Goal: Information Seeking & Learning: Learn about a topic

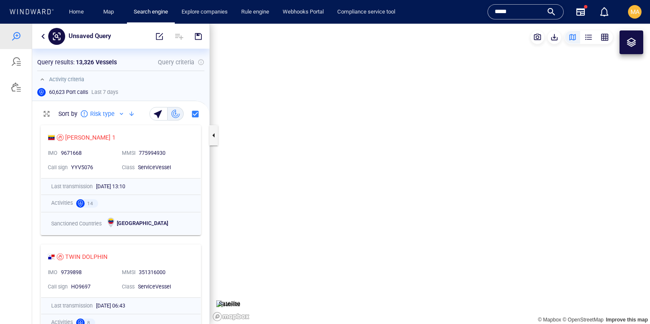
click at [532, 11] on input "*****" at bounding box center [519, 12] width 48 height 13
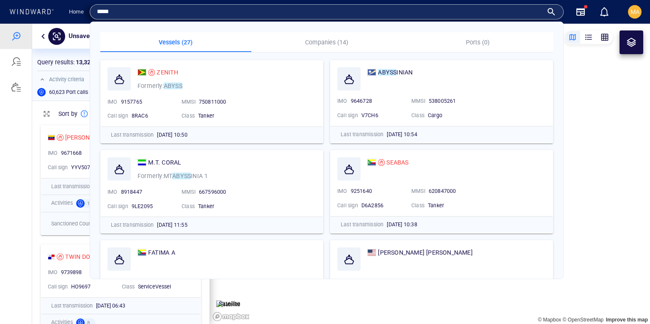
scroll to position [203, 177]
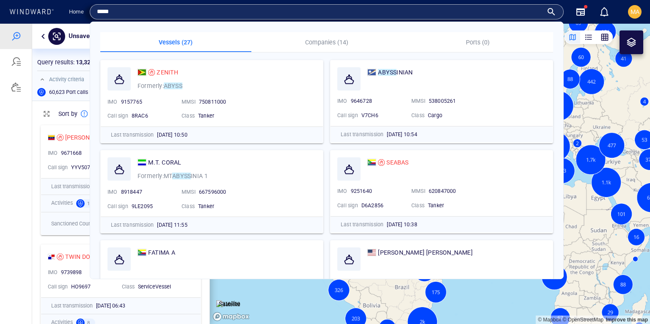
paste input "**"
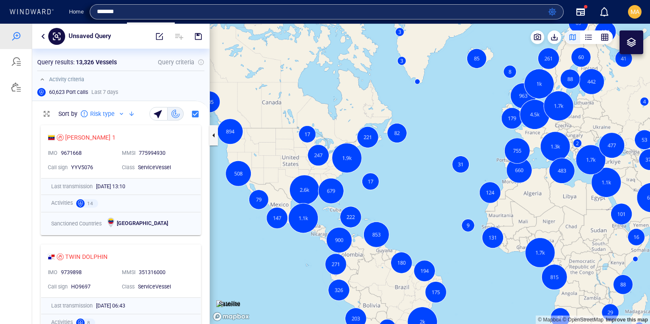
type input "*******"
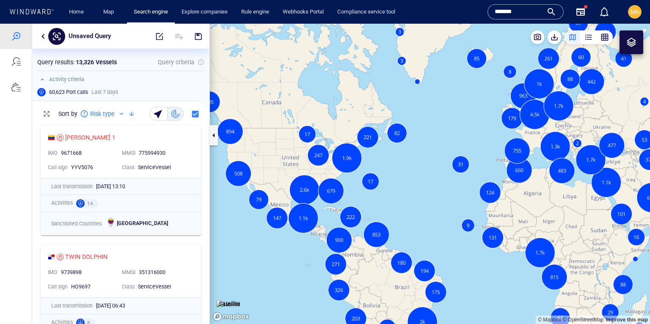
click at [522, 6] on input "*******" at bounding box center [519, 12] width 48 height 13
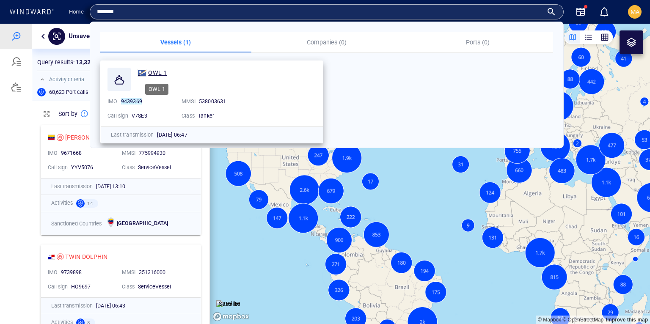
click at [158, 71] on span "OWL 1" at bounding box center [157, 72] width 19 height 7
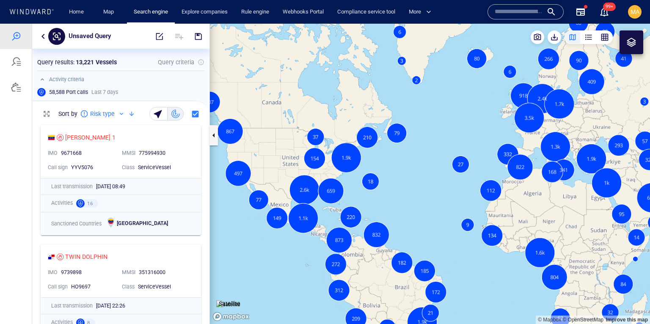
click at [508, 13] on input "text" at bounding box center [519, 12] width 48 height 13
paste input "*****"
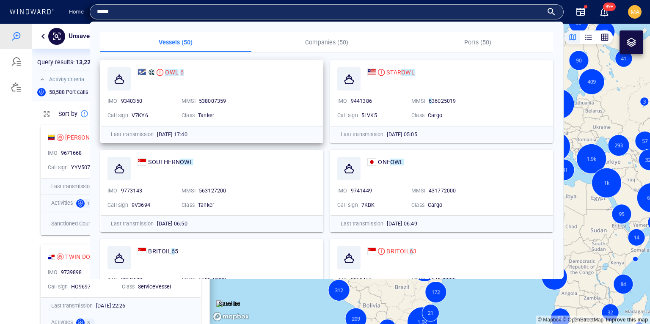
type input "*****"
click at [166, 74] on mark "OWL" at bounding box center [172, 72] width 14 height 7
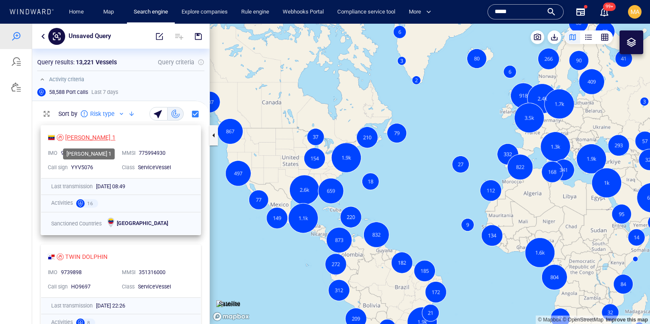
click at [76, 136] on div "[PERSON_NAME] 1" at bounding box center [90, 138] width 50 height 10
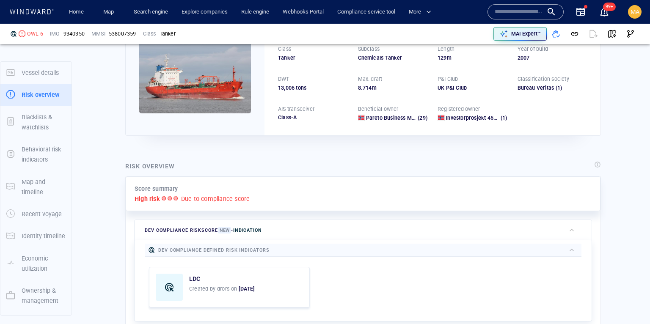
scroll to position [22, 0]
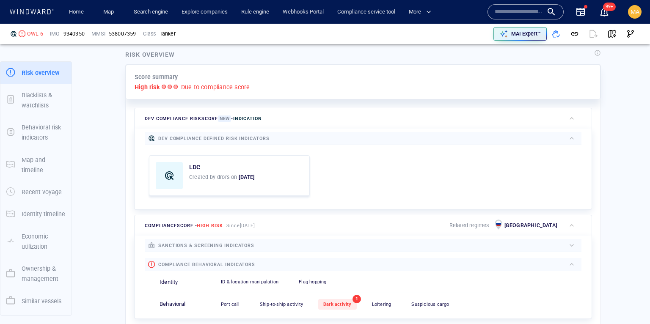
scroll to position [267, 0]
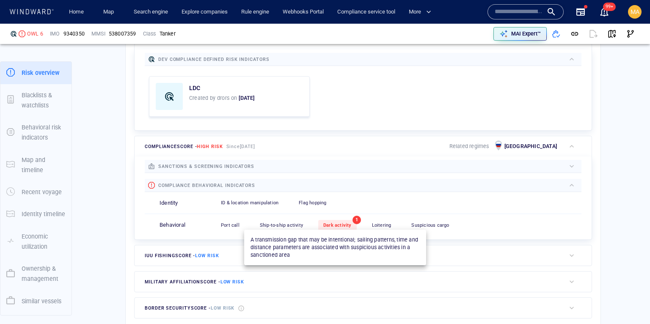
click at [336, 223] on span "Dark activity" at bounding box center [337, 226] width 28 height 6
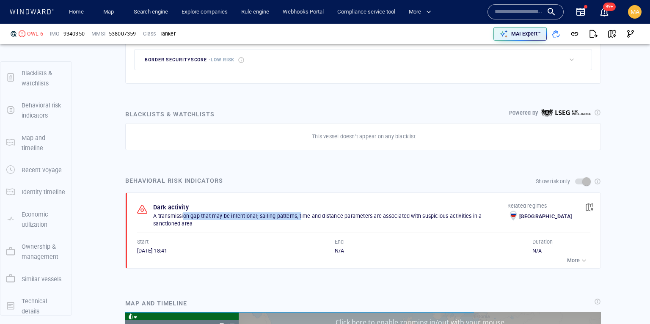
scroll to position [1986, 0]
drag, startPoint x: 184, startPoint y: 213, endPoint x: 463, endPoint y: 217, distance: 279.4
click at [462, 217] on p "A transmission gap that may be intentional; sailing patterns, time and distance…" at bounding box center [330, 220] width 354 height 15
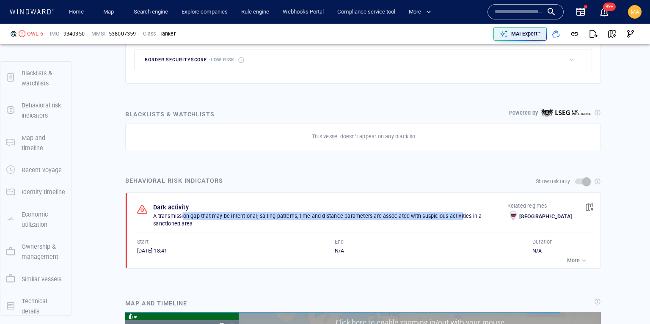
click at [573, 257] on p "More" at bounding box center [573, 261] width 13 height 8
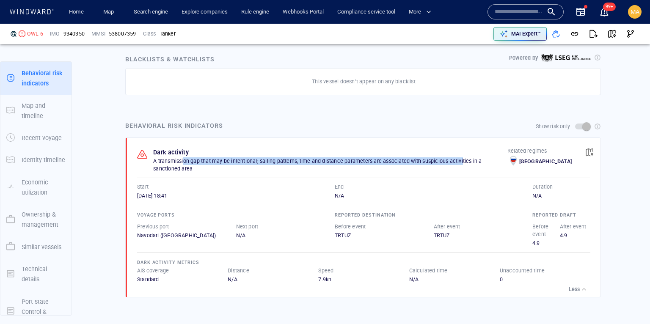
scroll to position [571, 0]
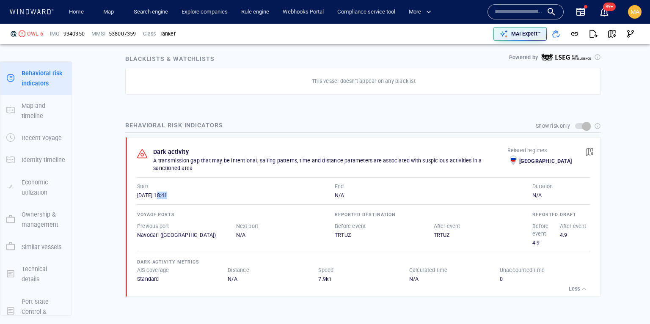
drag, startPoint x: 170, startPoint y: 188, endPoint x: 222, endPoint y: 193, distance: 51.9
click at [214, 192] on div "22/07/2025 18:41" at bounding box center [236, 196] width 198 height 8
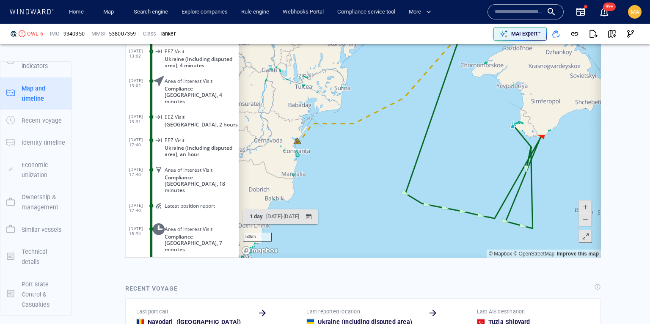
scroll to position [134120, 0]
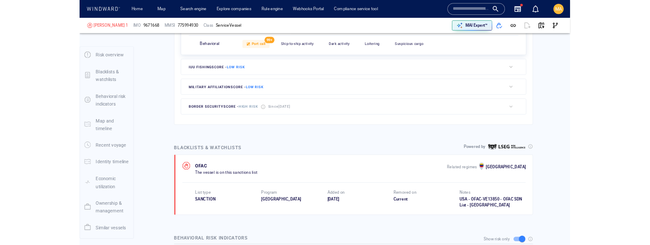
scroll to position [367, 0]
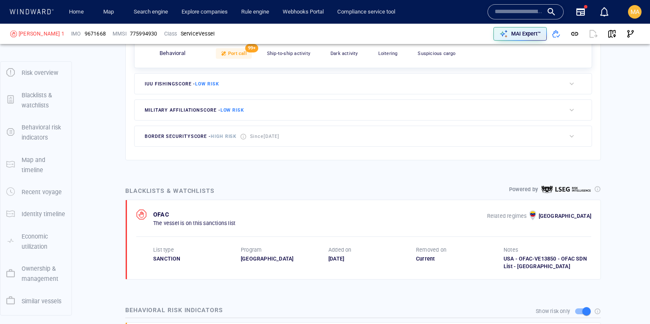
click at [597, 186] on div at bounding box center [597, 189] width 7 height 7
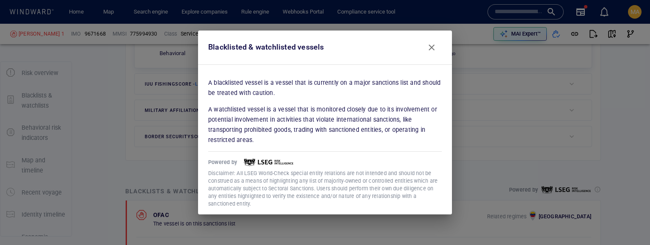
click at [242, 135] on p "A watchlisted vessel is a vessel that is monitored closely due to its involveme…" at bounding box center [325, 124] width 234 height 41
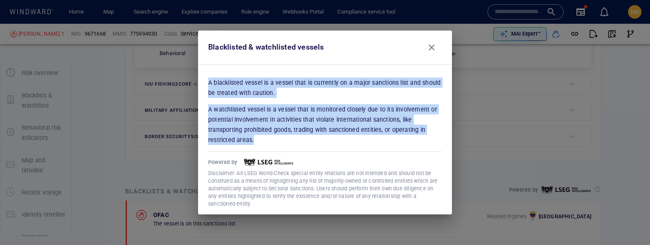
drag, startPoint x: 251, startPoint y: 132, endPoint x: 199, endPoint y: 80, distance: 72.7
click at [199, 80] on div "A blacklisted vessel is a vessel that is currently on a major sanctions list an…" at bounding box center [325, 139] width 254 height 150
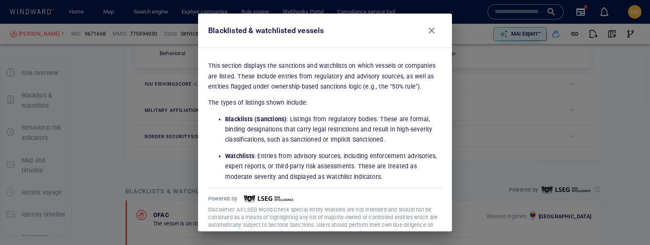
click at [297, 140] on p "Blacklists (Sanctions) : Listings from regulatory bodies. These are formal, bin…" at bounding box center [333, 129] width 217 height 31
drag, startPoint x: 333, startPoint y: 139, endPoint x: 384, endPoint y: 138, distance: 51.2
click at [384, 138] on p "Blacklists (Sanctions) : Listings from regulatory bodies. These are formal, bin…" at bounding box center [333, 129] width 217 height 31
drag, startPoint x: 398, startPoint y: 129, endPoint x: 431, endPoint y: 130, distance: 33.4
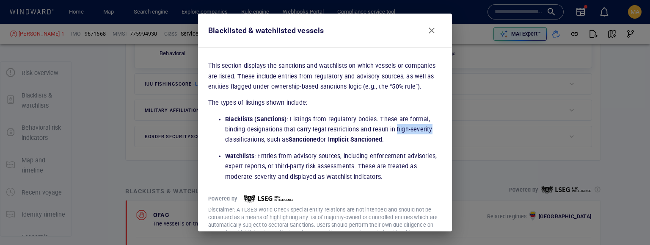
click at [431, 130] on p "Blacklists (Sanctions) : Listings from regulatory bodies. These are formal, bin…" at bounding box center [333, 129] width 217 height 31
click at [345, 158] on p "Watchlists : Entries from advisory sources, including enforcement advisories, e…" at bounding box center [333, 166] width 217 height 31
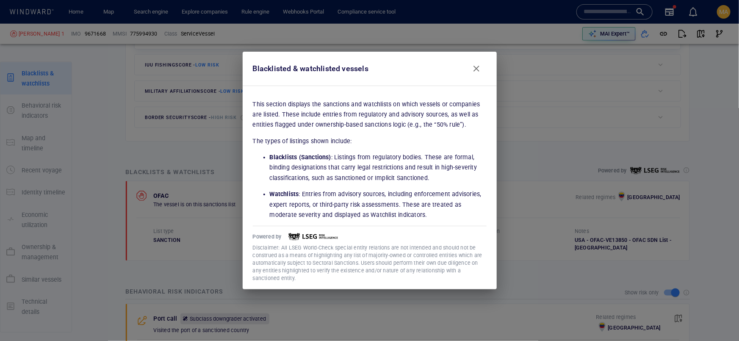
click at [368, 212] on p "Watchlists : Entries from advisory sources, including enforcement advisories, e…" at bounding box center [378, 204] width 217 height 31
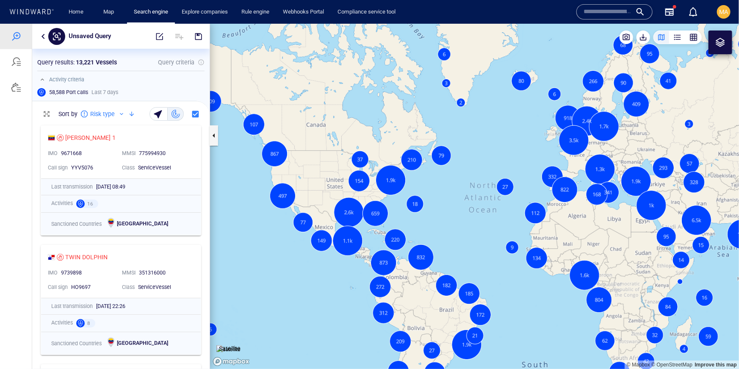
click at [616, 11] on input "text" at bounding box center [607, 12] width 48 height 13
paste input "*****"
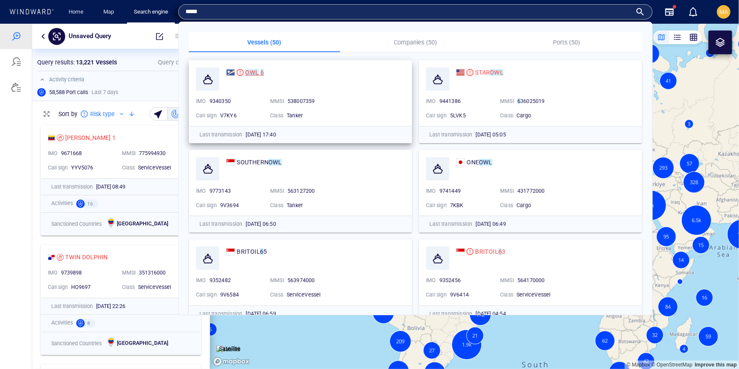
click at [261, 72] on mark "6" at bounding box center [261, 72] width 3 height 7
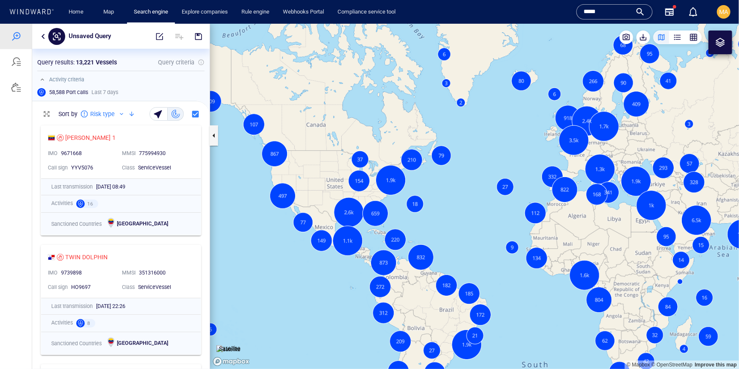
click at [615, 13] on input "*****" at bounding box center [607, 12] width 48 height 13
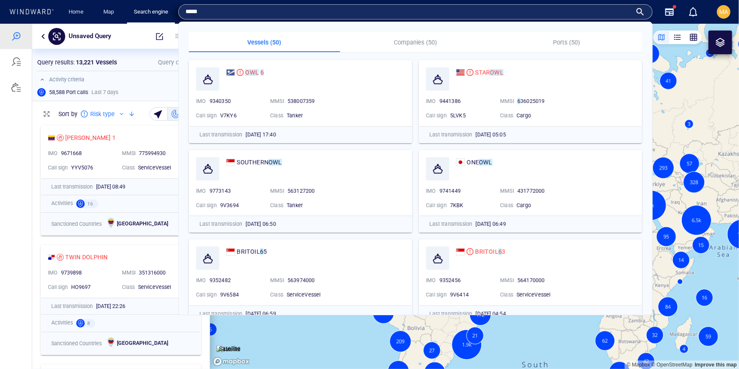
click at [615, 13] on input "*****" at bounding box center [408, 12] width 446 height 13
click at [615, 14] on input "*****" at bounding box center [408, 12] width 446 height 13
paste input "******"
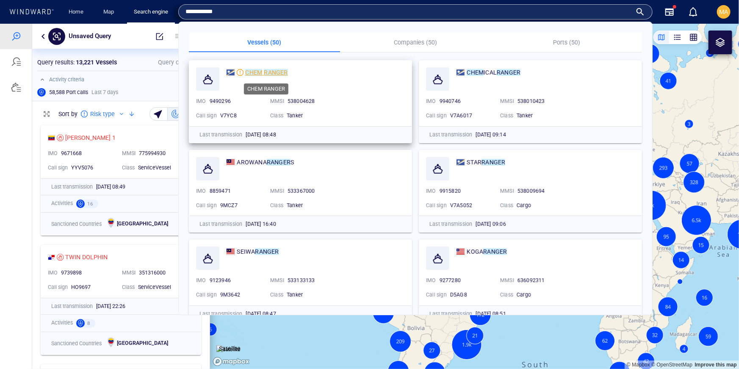
type input "**********"
click at [275, 74] on mark "RANGER" at bounding box center [276, 72] width 24 height 7
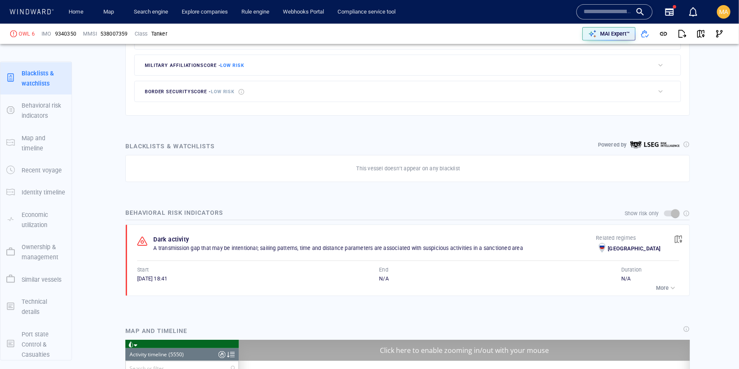
scroll to position [377, 0]
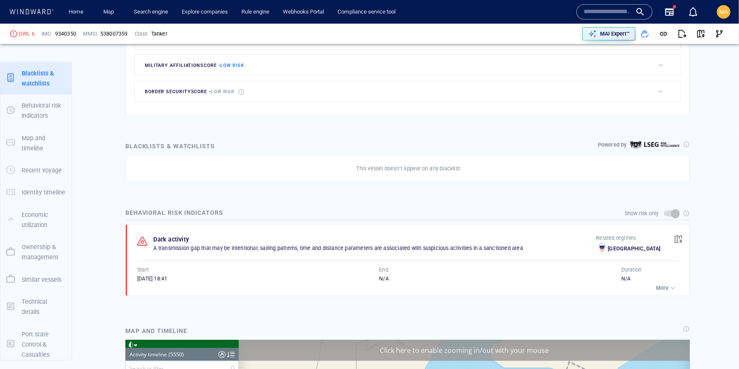
scroll to position [129008, 0]
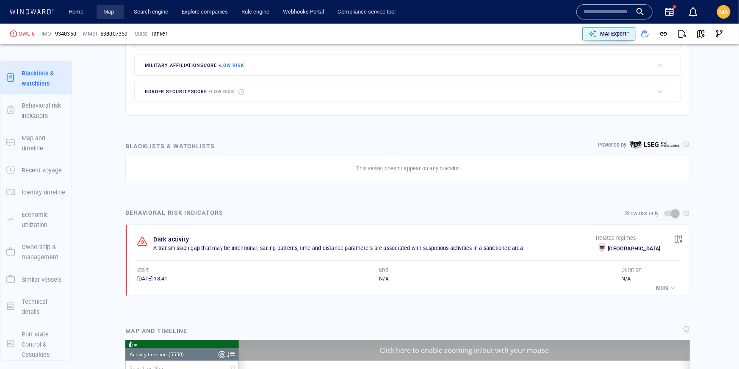
click at [119, 14] on link "Map" at bounding box center [110, 12] width 20 height 15
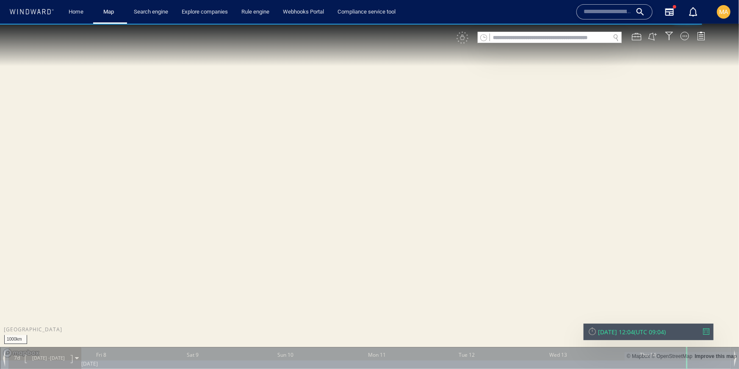
click at [577, 36] on input "text" at bounding box center [550, 37] width 120 height 11
paste input "*******"
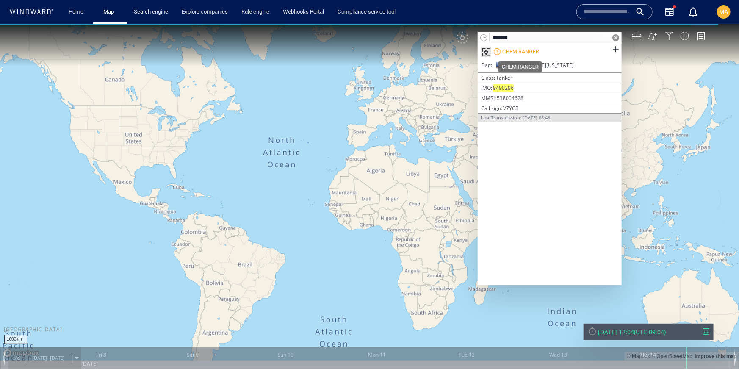
type input "*******"
click at [523, 51] on div "CHEM RANGER" at bounding box center [520, 51] width 37 height 8
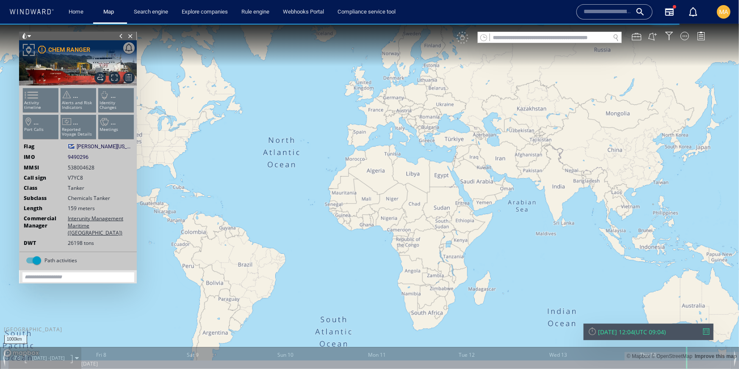
click at [58, 359] on canvas "Map" at bounding box center [369, 191] width 739 height 337
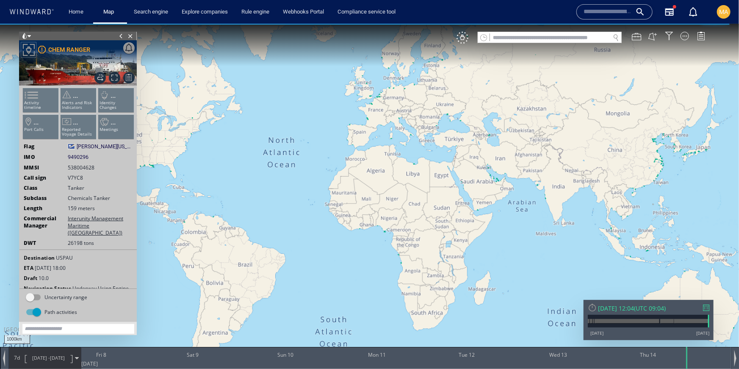
click at [70, 356] on span "07/08/25 - 14/08/25" at bounding box center [48, 357] width 43 height 21
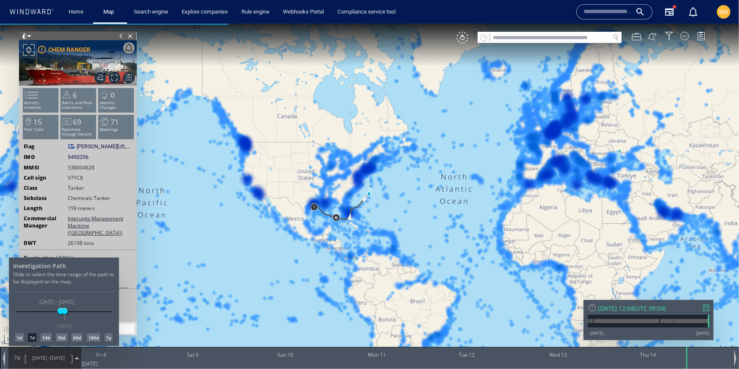
click at [684, 302] on div at bounding box center [369, 195] width 739 height 345
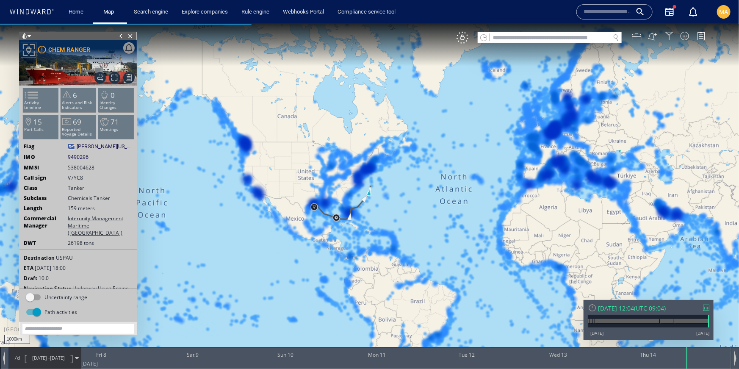
click at [703, 307] on div at bounding box center [706, 307] width 6 height 6
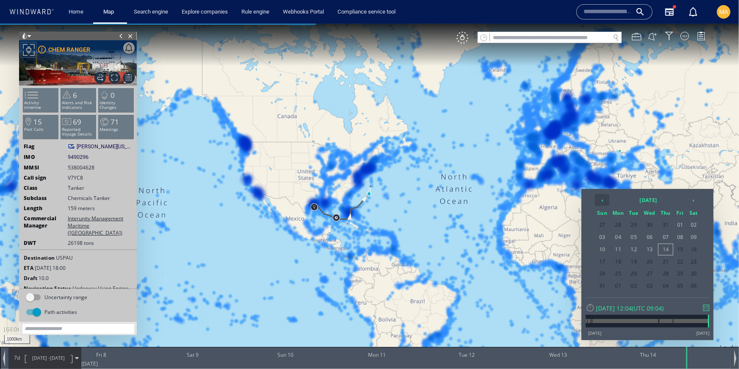
click at [604, 198] on th "‹" at bounding box center [602, 199] width 14 height 12
click at [668, 249] on span "12" at bounding box center [665, 248] width 14 height 11
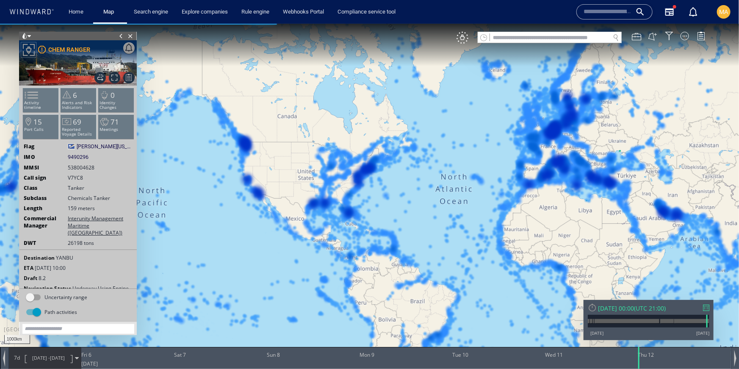
click at [51, 362] on span "05/06/25 - 12/06/25" at bounding box center [48, 357] width 43 height 21
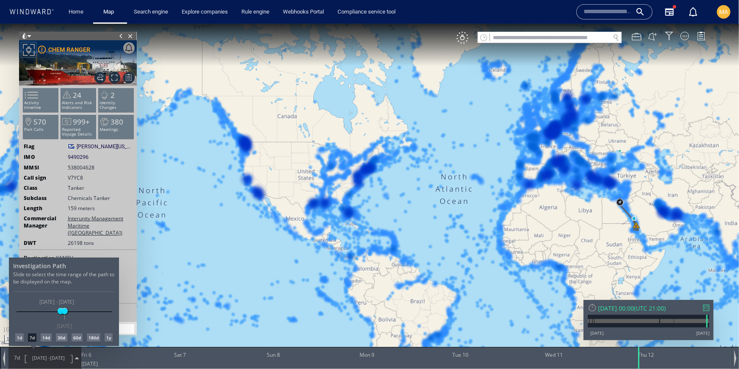
click at [22, 336] on div "1d" at bounding box center [19, 337] width 8 height 8
click at [65, 311] on span at bounding box center [65, 310] width 6 height 6
click at [312, 228] on div at bounding box center [369, 195] width 739 height 345
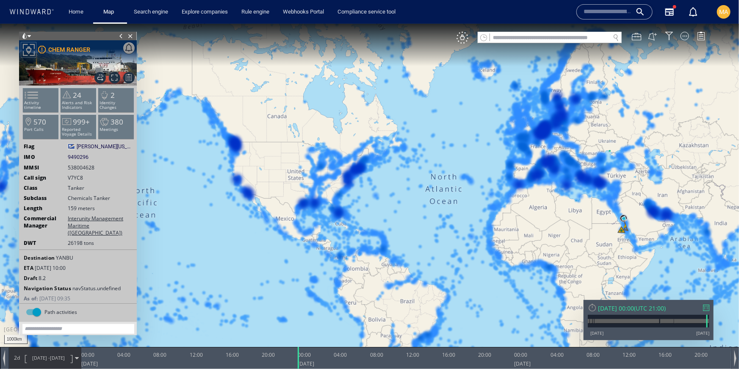
drag, startPoint x: 661, startPoint y: 223, endPoint x: 447, endPoint y: 191, distance: 217.0
click at [447, 191] on canvas "Map" at bounding box center [369, 191] width 739 height 337
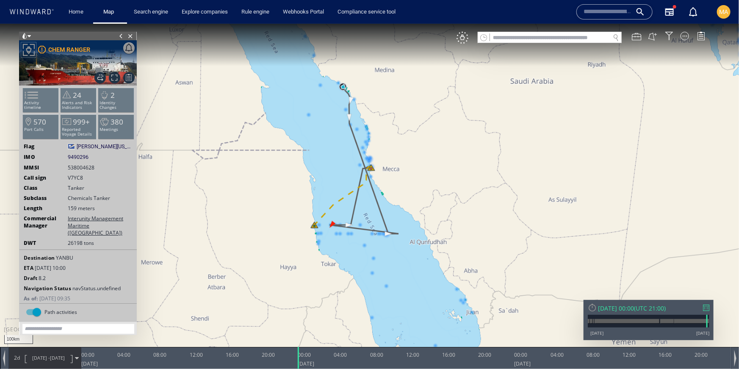
drag, startPoint x: 364, startPoint y: 129, endPoint x: 361, endPoint y: 239, distance: 110.1
click at [373, 269] on canvas "Map" at bounding box center [369, 191] width 739 height 337
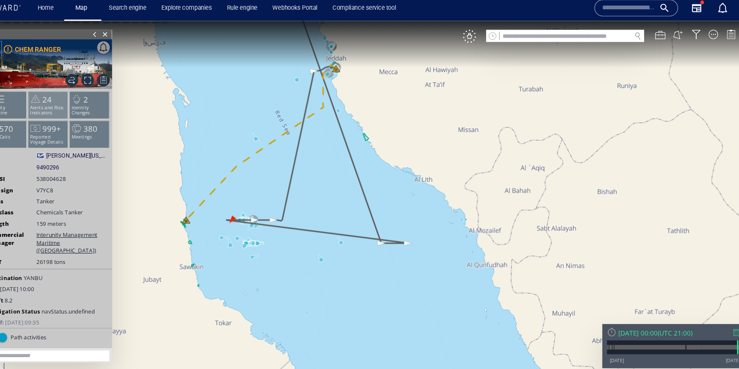
click at [39, 95] on span "24" at bounding box center [40, 92] width 8 height 10
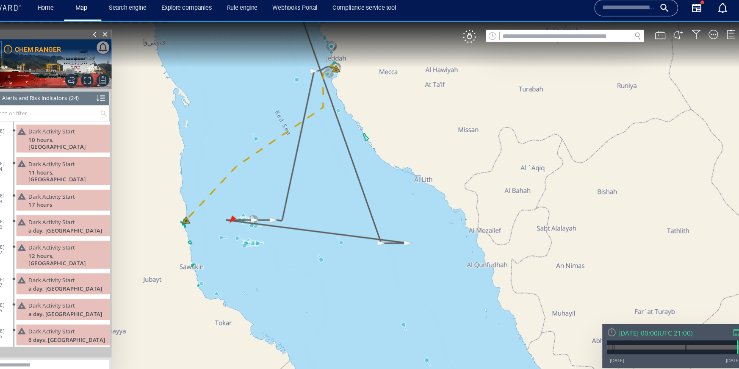
scroll to position [354, 0]
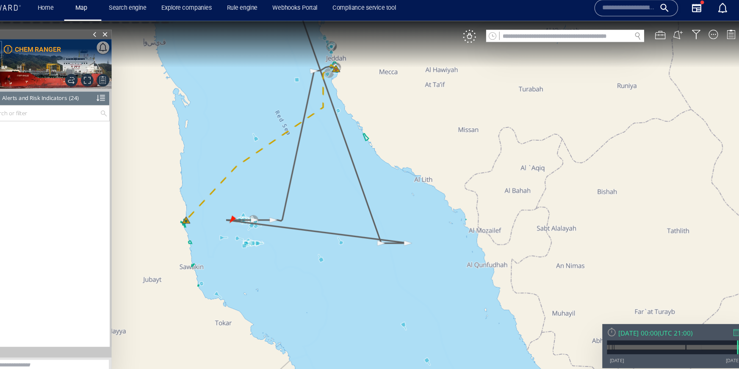
drag, startPoint x: 41, startPoint y: 33, endPoint x: 65, endPoint y: 43, distance: 25.2
click at [52, 33] on div "Close vessel card" at bounding box center [39, 33] width 117 height 8
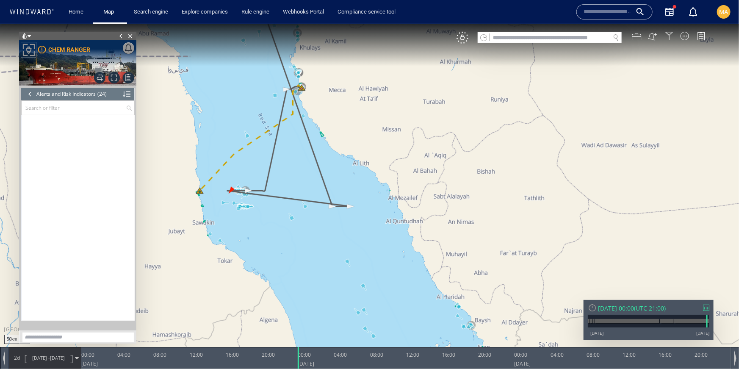
click at [72, 98] on div "Alerts and Risk Indicators" at bounding box center [65, 93] width 59 height 13
click at [66, 106] on input "text" at bounding box center [74, 107] width 104 height 14
click at [37, 154] on div at bounding box center [38, 154] width 8 height 8
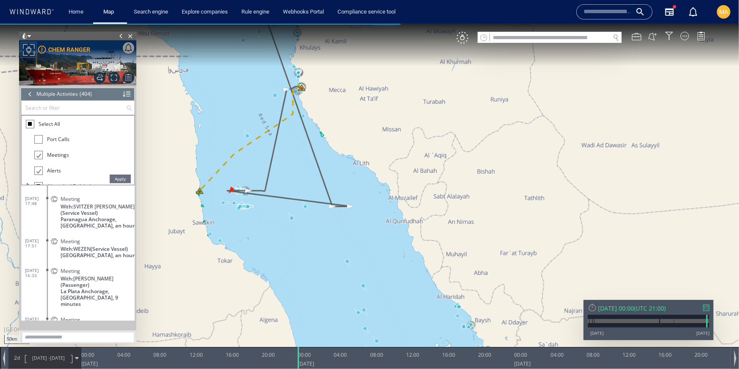
drag, startPoint x: 38, startPoint y: 169, endPoint x: 43, endPoint y: 170, distance: 5.1
click at [39, 170] on div at bounding box center [38, 171] width 8 height 10
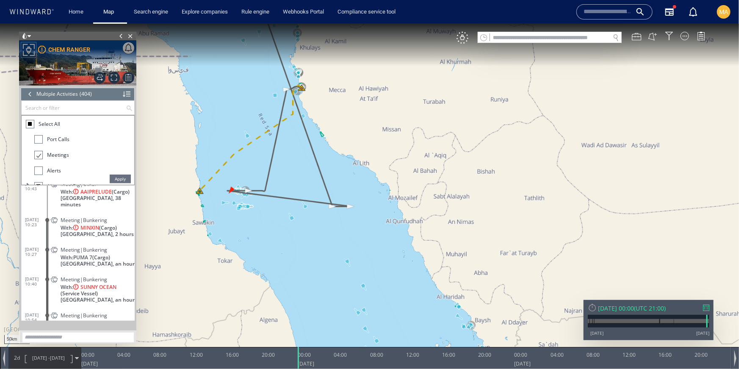
click at [100, 107] on input "text" at bounding box center [74, 107] width 104 height 14
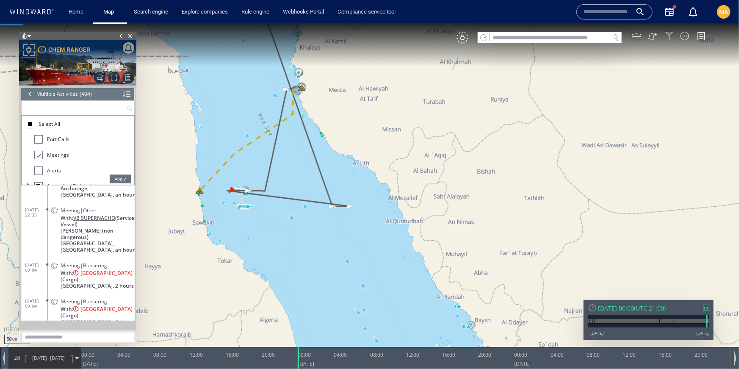
scroll to position [7670, 0]
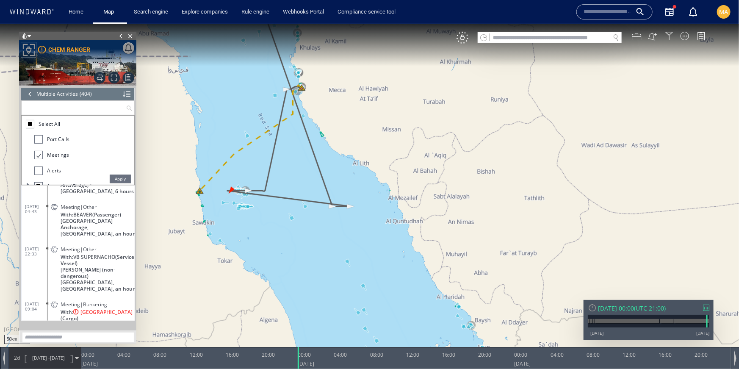
click at [80, 104] on input "text" at bounding box center [74, 107] width 104 height 14
click at [117, 180] on span "Apply" at bounding box center [120, 178] width 21 height 8
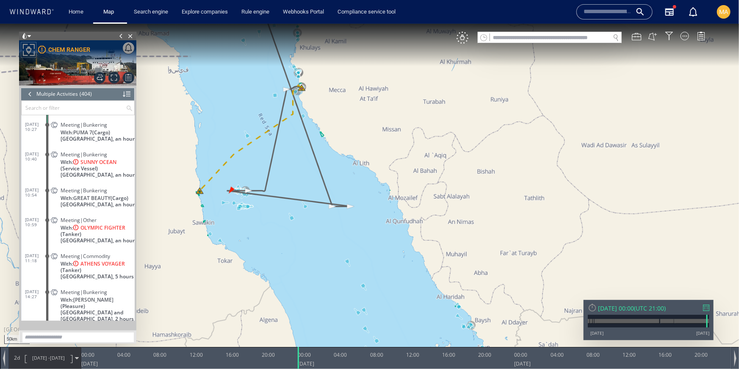
scroll to position [7883, 0]
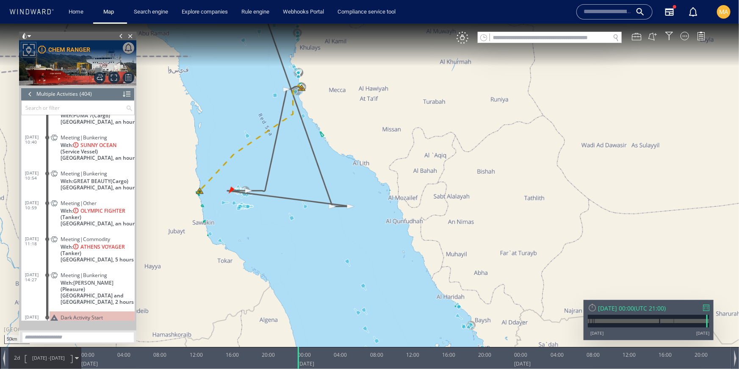
click at [97, 235] on span "Meeting|Commodity" at bounding box center [86, 238] width 50 height 6
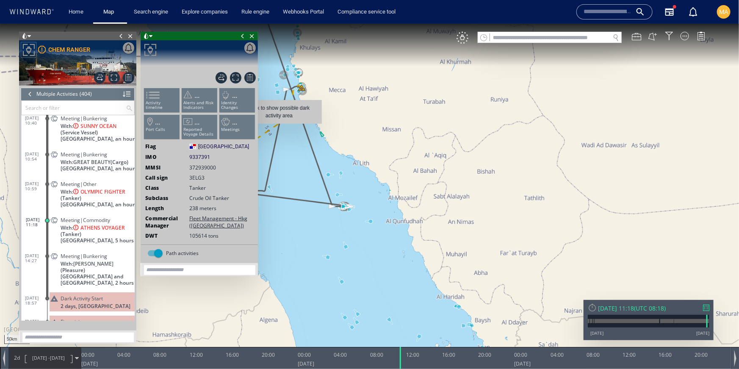
scroll to position [7940, 0]
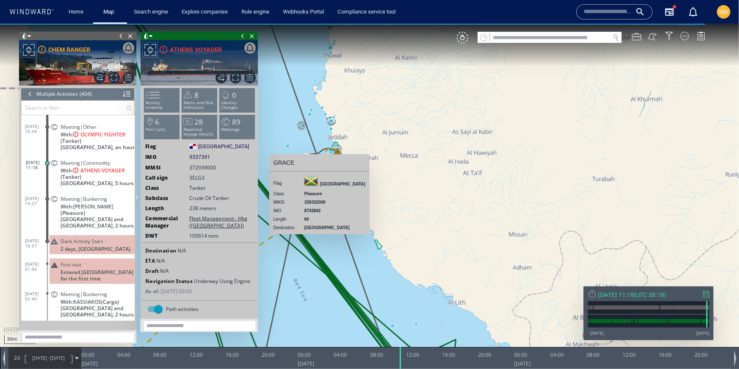
drag, startPoint x: 301, startPoint y: 99, endPoint x: 340, endPoint y: 199, distance: 107.6
click at [341, 199] on div "30km © Mapbox © OpenStreetMap Improve this map GRACE Flag Jamaica Class Pleasur…" at bounding box center [369, 191] width 739 height 337
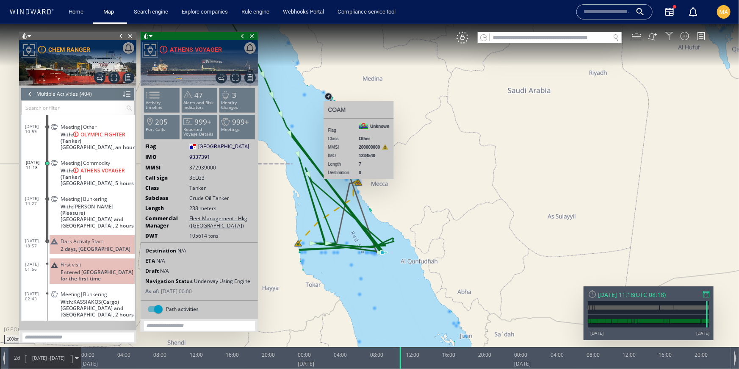
click at [71, 176] on span "With: ATHENS VOYAGER (Tanker)" at bounding box center [98, 173] width 74 height 13
click at [153, 306] on div "Path activities" at bounding box center [155, 309] width 14 height 6
click at [153, 307] on div "Path activities" at bounding box center [151, 308] width 8 height 8
click at [630, 295] on div "[DATE] 11:18" at bounding box center [616, 294] width 36 height 8
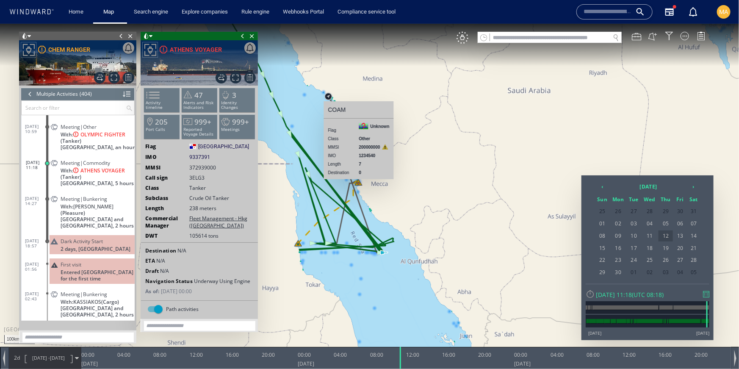
click at [669, 235] on span "12" at bounding box center [665, 235] width 14 height 11
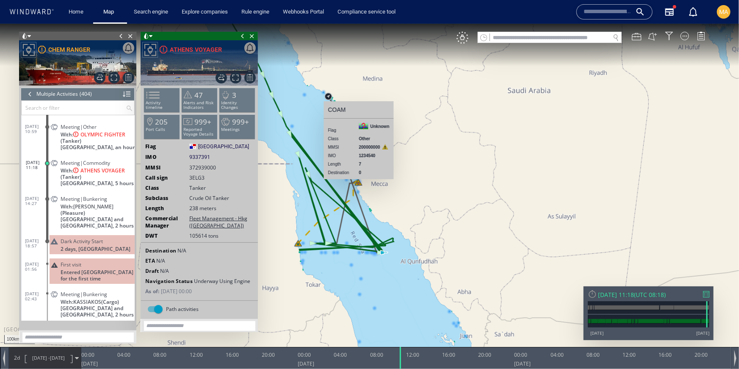
click at [199, 43] on div at bounding box center [199, 52] width 117 height 25
click at [242, 37] on span at bounding box center [242, 35] width 9 height 8
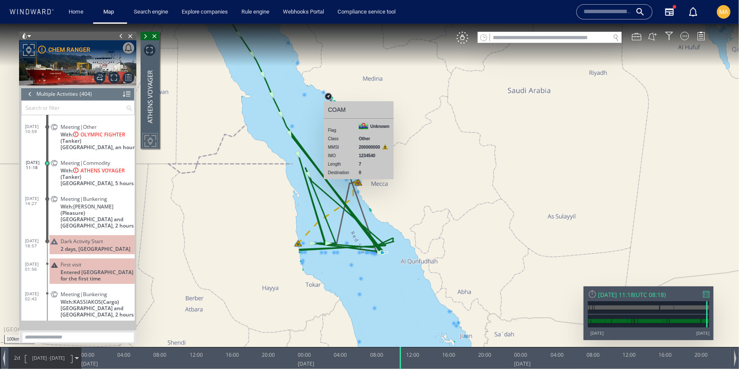
click at [119, 35] on span at bounding box center [120, 35] width 9 height 8
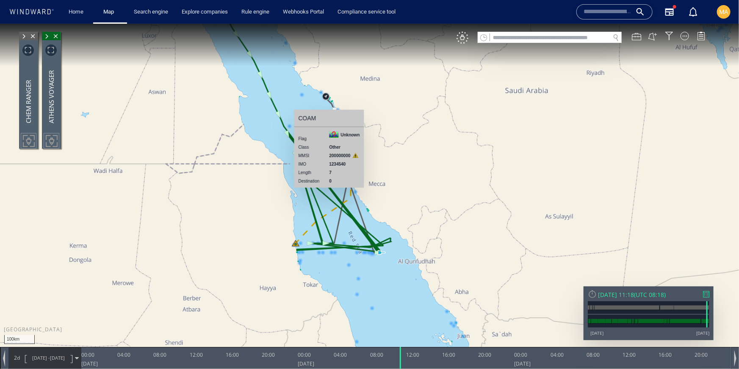
drag, startPoint x: 403, startPoint y: 207, endPoint x: 373, endPoint y: 215, distance: 31.4
click at [373, 215] on canvas "Map" at bounding box center [369, 191] width 739 height 337
click at [312, 72] on canvas "Map" at bounding box center [369, 191] width 739 height 337
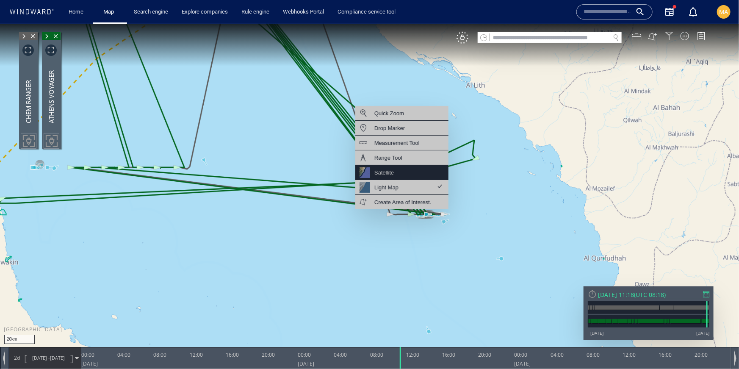
click at [406, 172] on div "Satellite" at bounding box center [401, 172] width 93 height 15
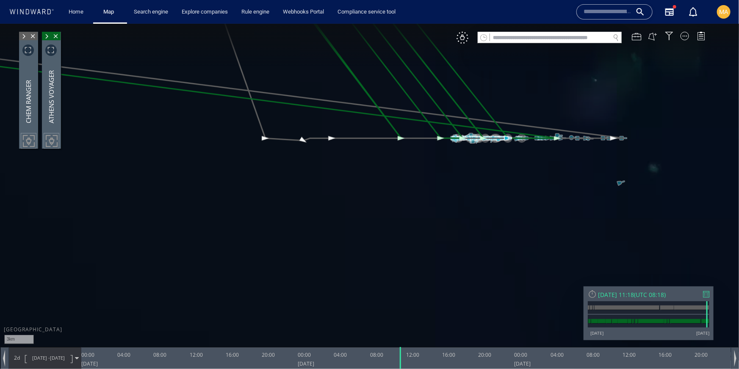
drag, startPoint x: 436, startPoint y: 177, endPoint x: 408, endPoint y: 248, distance: 77.0
click at [408, 248] on canvas "Map" at bounding box center [369, 191] width 739 height 337
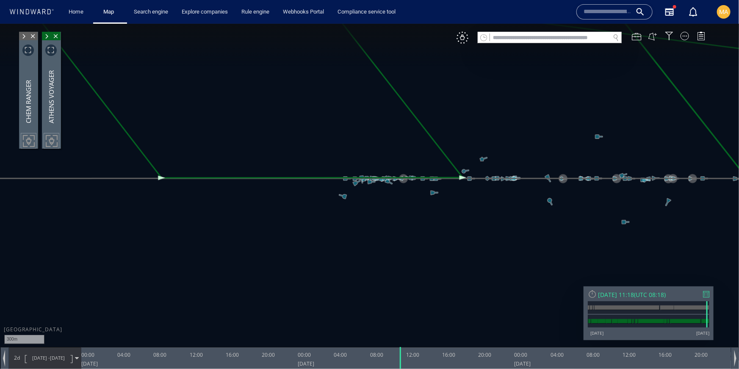
drag, startPoint x: 487, startPoint y: 150, endPoint x: 329, endPoint y: 285, distance: 208.4
click at [328, 285] on canvas "Map" at bounding box center [369, 191] width 739 height 337
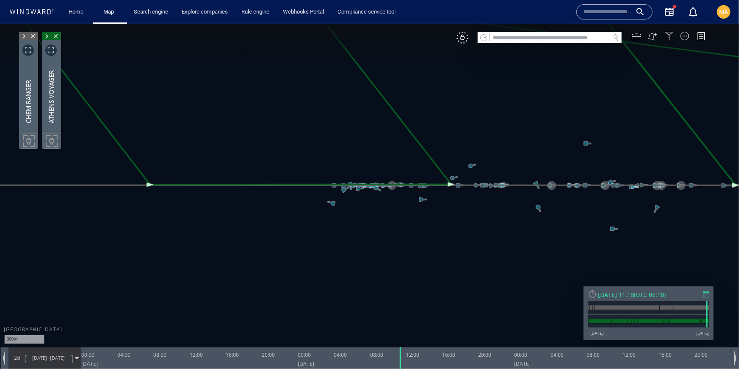
drag, startPoint x: 523, startPoint y: 223, endPoint x: 448, endPoint y: 267, distance: 87.1
click at [448, 267] on canvas "Map" at bounding box center [369, 191] width 739 height 337
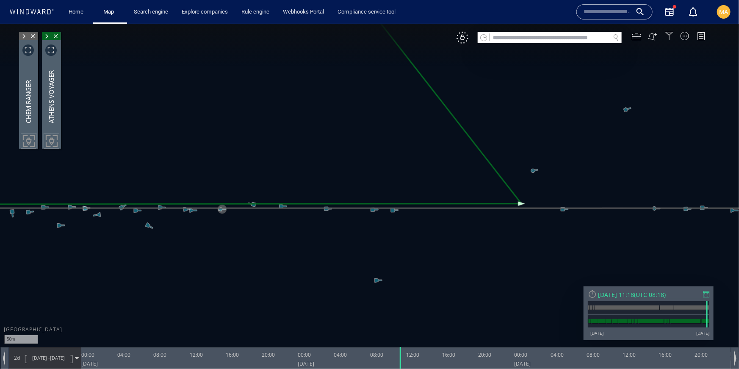
drag, startPoint x: 429, startPoint y: 238, endPoint x: 604, endPoint y: 235, distance: 175.3
click at [611, 234] on canvas "Map" at bounding box center [369, 191] width 739 height 337
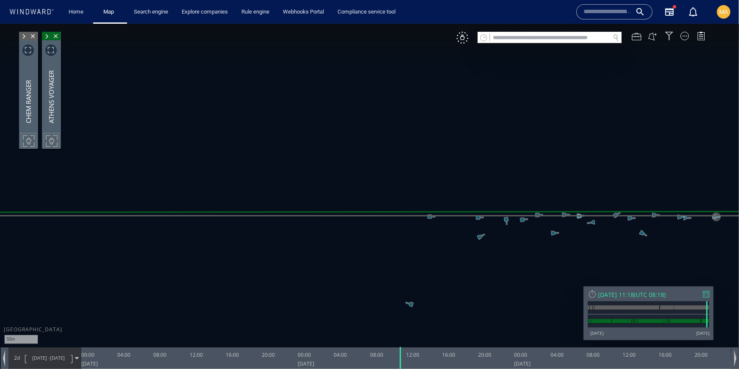
drag, startPoint x: 363, startPoint y: 241, endPoint x: 508, endPoint y: 243, distance: 144.8
click at [668, 251] on canvas "Map" at bounding box center [369, 191] width 739 height 337
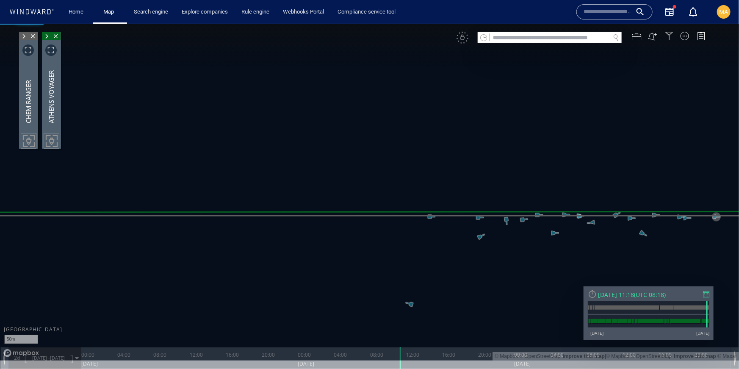
drag, startPoint x: 267, startPoint y: 245, endPoint x: 512, endPoint y: 246, distance: 245.6
click at [512, 246] on canvas "Map" at bounding box center [369, 191] width 739 height 337
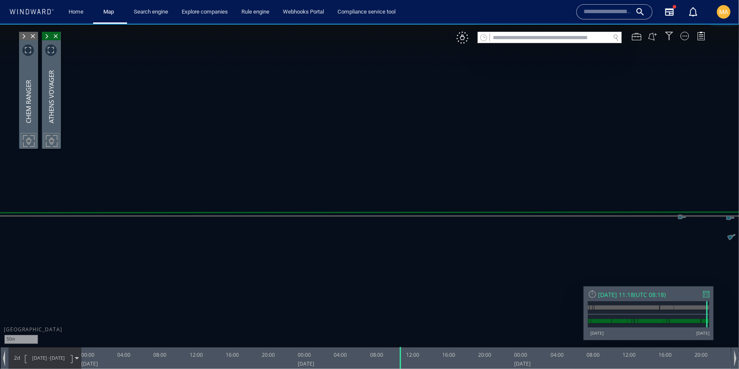
drag, startPoint x: 194, startPoint y: 240, endPoint x: 464, endPoint y: 238, distance: 269.3
click at [478, 239] on canvas "Map" at bounding box center [369, 191] width 739 height 337
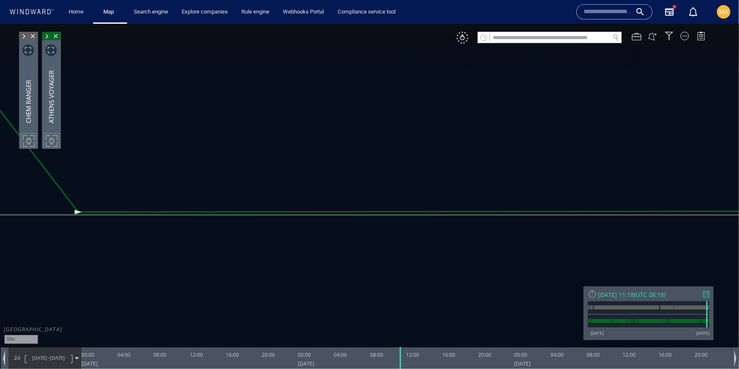
drag, startPoint x: 162, startPoint y: 232, endPoint x: 362, endPoint y: 235, distance: 199.9
click at [366, 235] on canvas "Map" at bounding box center [369, 191] width 739 height 337
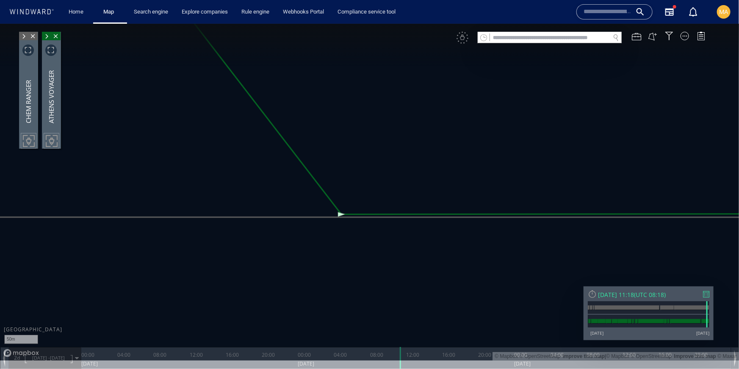
drag, startPoint x: 304, startPoint y: 233, endPoint x: 394, endPoint y: 235, distance: 89.8
click at [422, 234] on canvas "Map" at bounding box center [369, 191] width 739 height 337
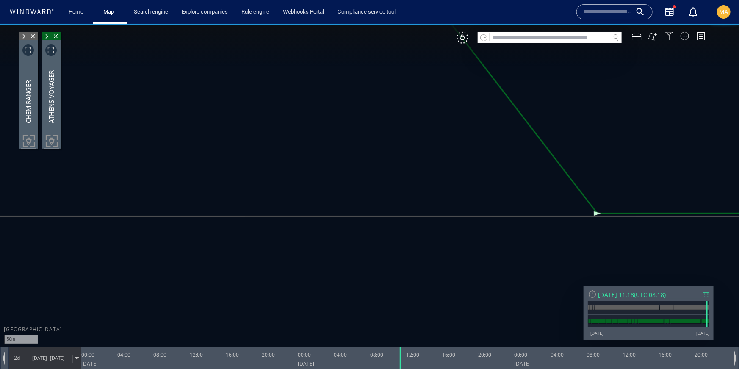
drag, startPoint x: 110, startPoint y: 235, endPoint x: 408, endPoint y: 230, distance: 297.7
click at [414, 230] on canvas "Map" at bounding box center [369, 191] width 739 height 337
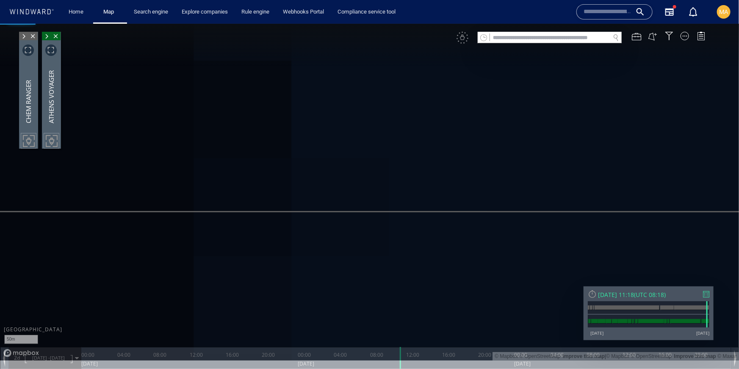
drag, startPoint x: 159, startPoint y: 221, endPoint x: 381, endPoint y: 224, distance: 222.3
click at [381, 224] on canvas "Map" at bounding box center [369, 191] width 739 height 337
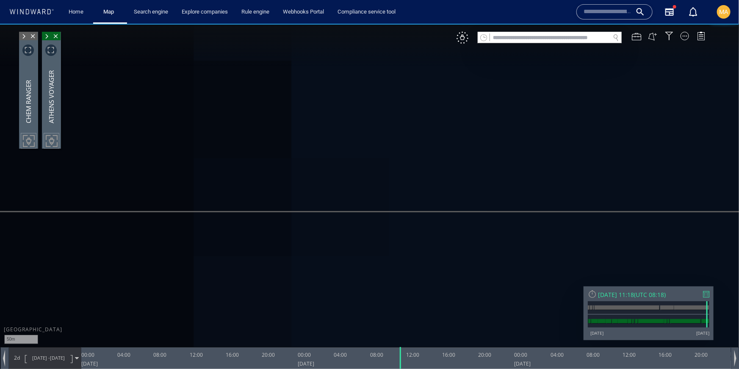
drag, startPoint x: 128, startPoint y: 220, endPoint x: 423, endPoint y: 219, distance: 294.2
click at [423, 218] on canvas "Map" at bounding box center [369, 191] width 739 height 337
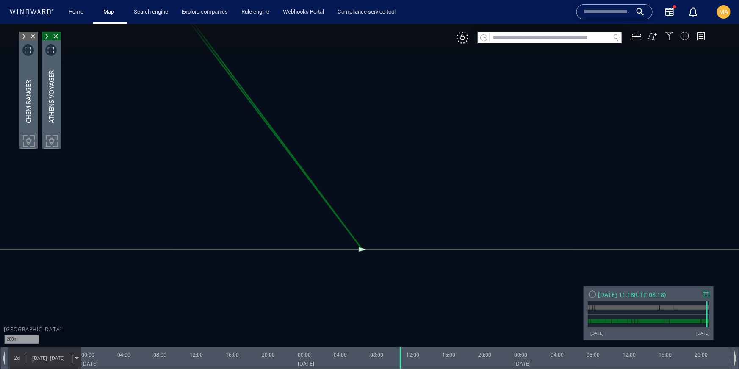
drag, startPoint x: 152, startPoint y: 254, endPoint x: 373, endPoint y: 266, distance: 221.8
click at [373, 266] on canvas "Map" at bounding box center [369, 191] width 739 height 337
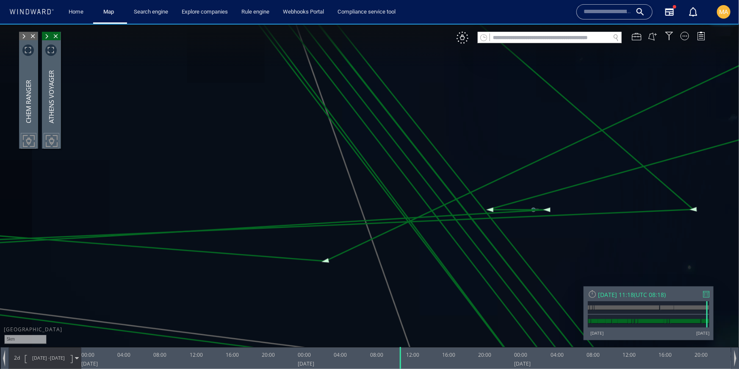
drag, startPoint x: 275, startPoint y: 144, endPoint x: 427, endPoint y: 270, distance: 197.5
click at [427, 270] on canvas "Map" at bounding box center [369, 191] width 739 height 337
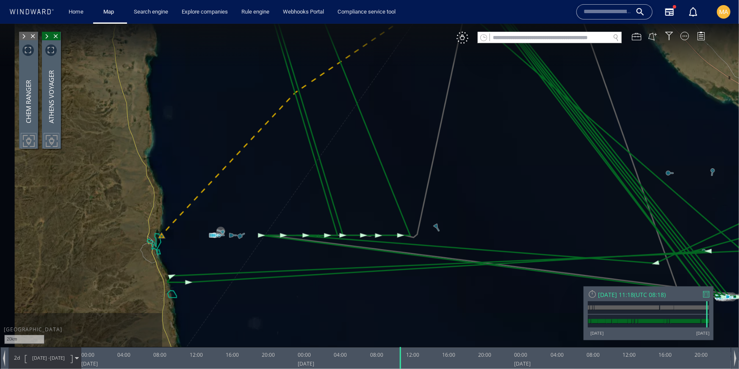
drag, startPoint x: 88, startPoint y: 235, endPoint x: 338, endPoint y: 251, distance: 250.3
click at [338, 251] on canvas "Map" at bounding box center [369, 191] width 739 height 337
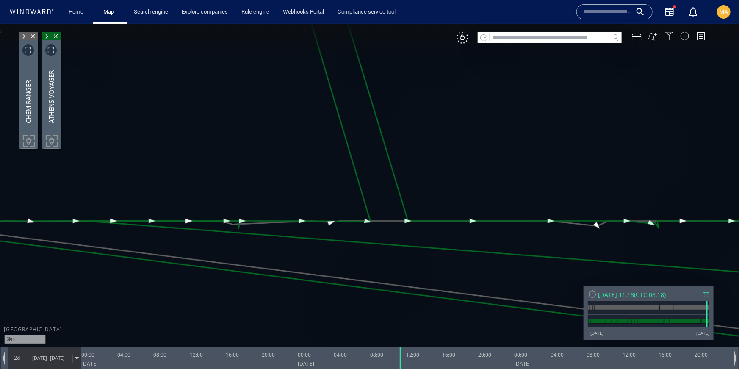
drag, startPoint x: 446, startPoint y: 158, endPoint x: 399, endPoint y: 227, distance: 82.8
click at [399, 227] on canvas "Map" at bounding box center [369, 191] width 739 height 337
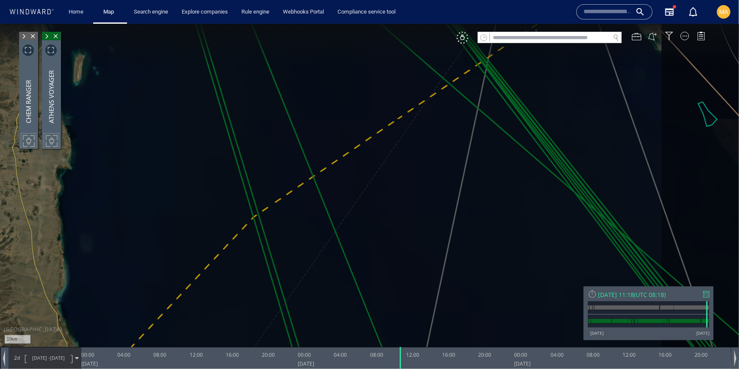
drag, startPoint x: 451, startPoint y: 204, endPoint x: 347, endPoint y: 320, distance: 155.9
click at [347, 322] on canvas "Map" at bounding box center [369, 191] width 739 height 337
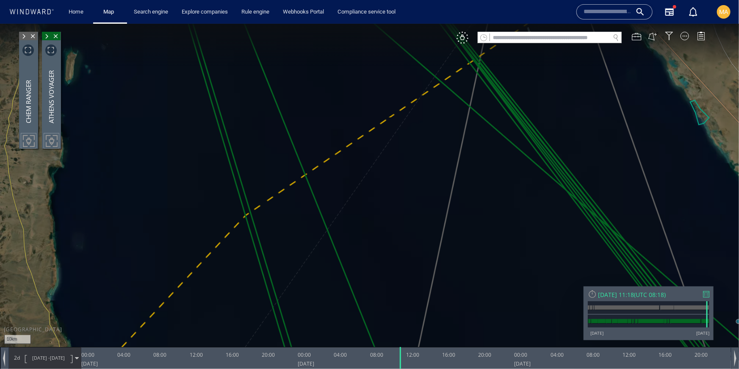
click at [52, 84] on div "ATHENS VOYAGER" at bounding box center [51, 90] width 7 height 65
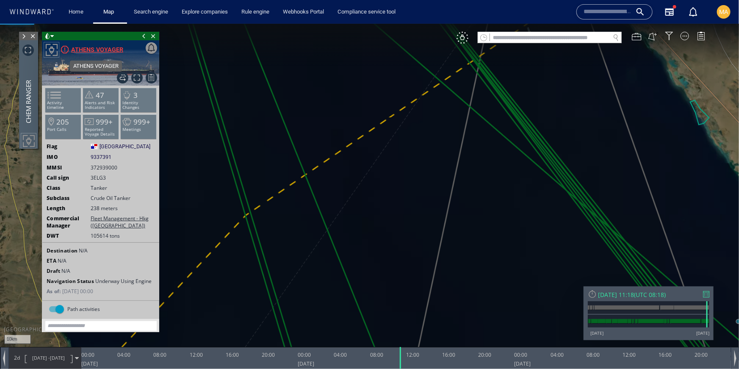
click at [95, 48] on div "ATHENS VOYAGER" at bounding box center [97, 49] width 52 height 10
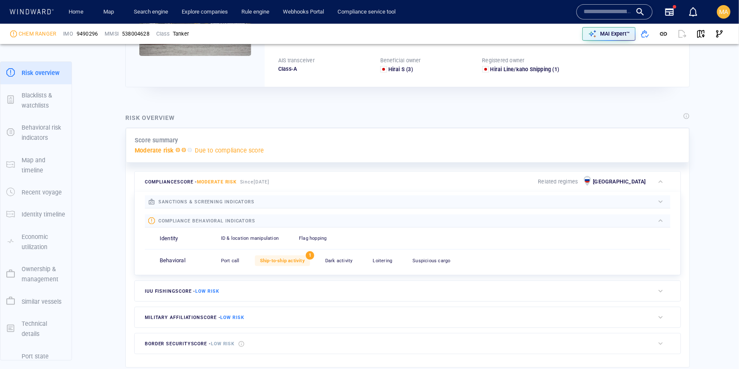
scroll to position [133, 0]
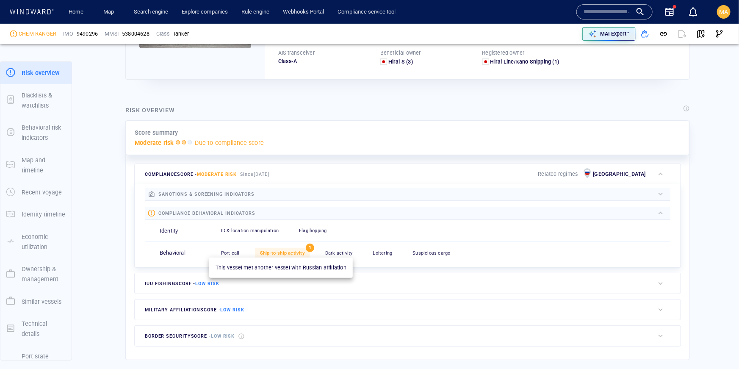
click at [279, 253] on span "Ship-to-ship activity" at bounding box center [282, 253] width 45 height 6
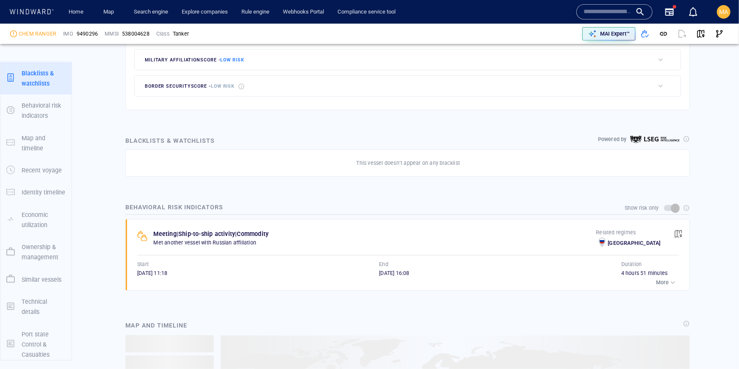
scroll to position [409, 0]
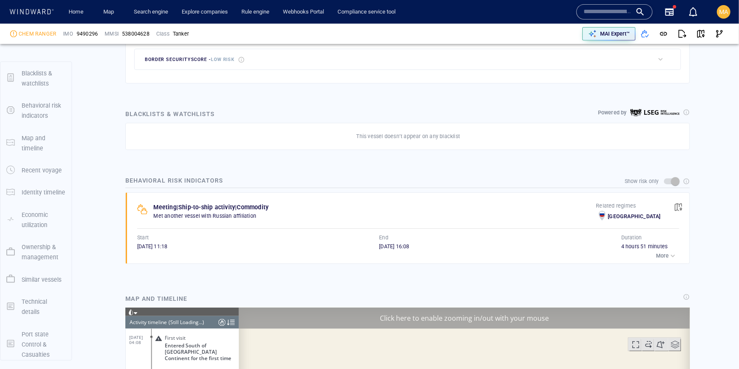
scroll to position [6691, 0]
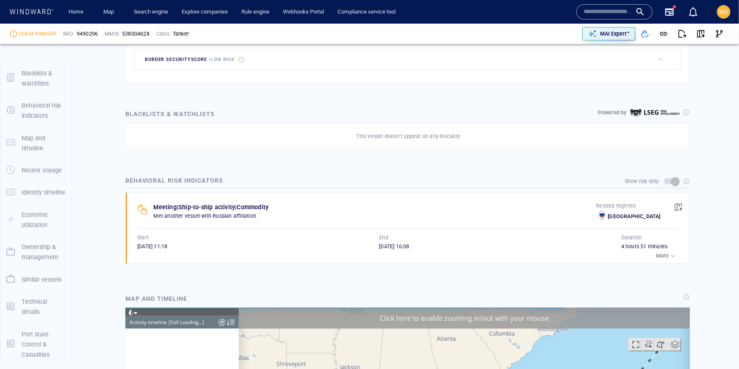
click at [657, 254] on p "More" at bounding box center [662, 256] width 13 height 8
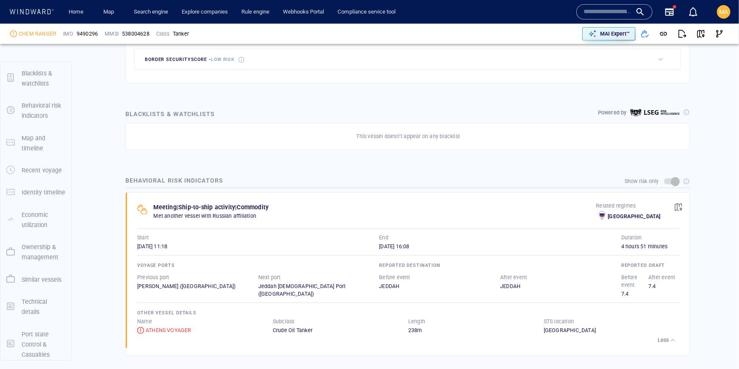
click at [167, 290] on div "Voyage ports Previous port King Fahd (Saudi Arabia) Next port Jeddah Islamic Po…" at bounding box center [258, 279] width 246 height 40
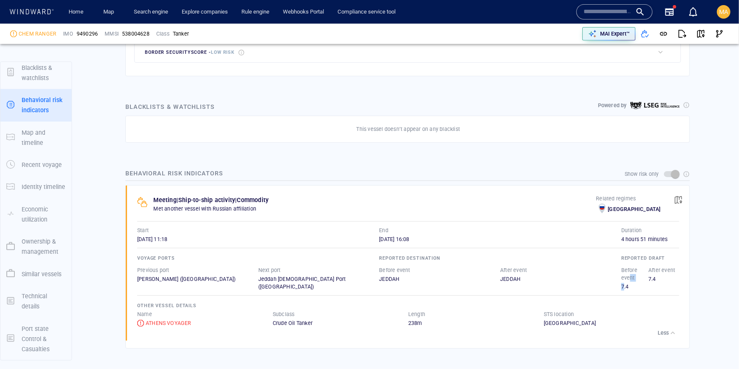
drag, startPoint x: 624, startPoint y: 287, endPoint x: 630, endPoint y: 276, distance: 12.3
click at [630, 276] on div "Before event 7.4" at bounding box center [635, 278] width 28 height 24
click at [630, 276] on p "Before event" at bounding box center [635, 273] width 28 height 15
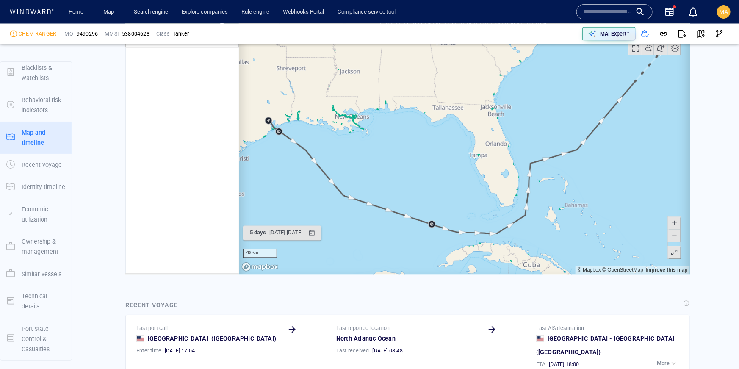
scroll to position [794, 0]
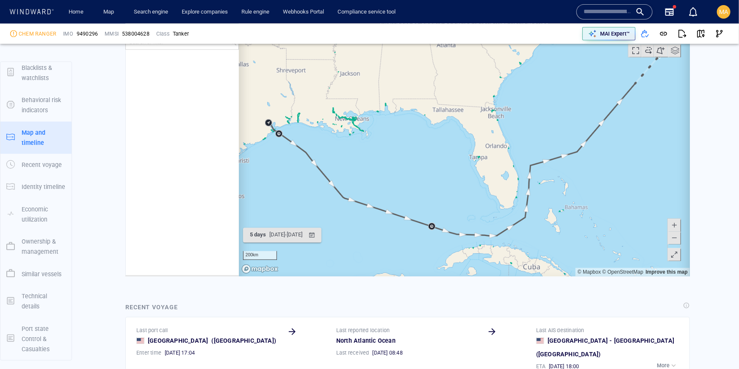
click at [332, 244] on canvas "Map" at bounding box center [463, 145] width 451 height 262
click at [304, 238] on div "08/08/2025 - 14/08/2025" at bounding box center [285, 234] width 36 height 13
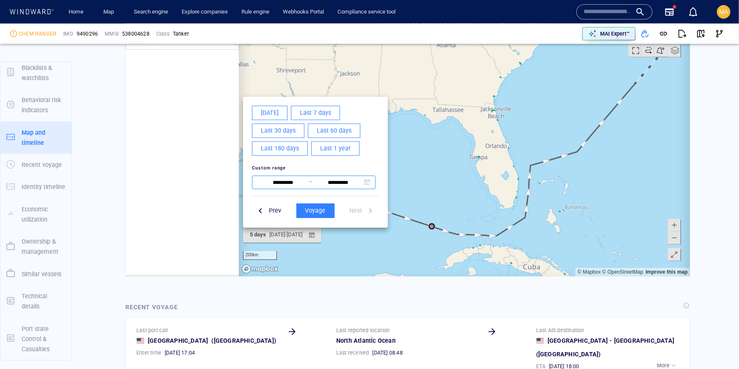
click at [293, 184] on input "**********" at bounding box center [283, 182] width 52 height 10
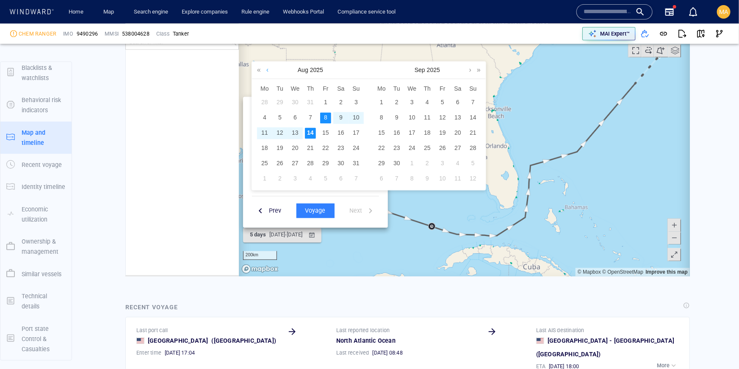
click at [268, 68] on link at bounding box center [267, 69] width 6 height 17
drag, startPoint x: 293, startPoint y: 131, endPoint x: 307, endPoint y: 133, distance: 13.7
click at [293, 131] on div "11" at bounding box center [294, 132] width 11 height 11
drag, startPoint x: 324, startPoint y: 133, endPoint x: 328, endPoint y: 146, distance: 14.4
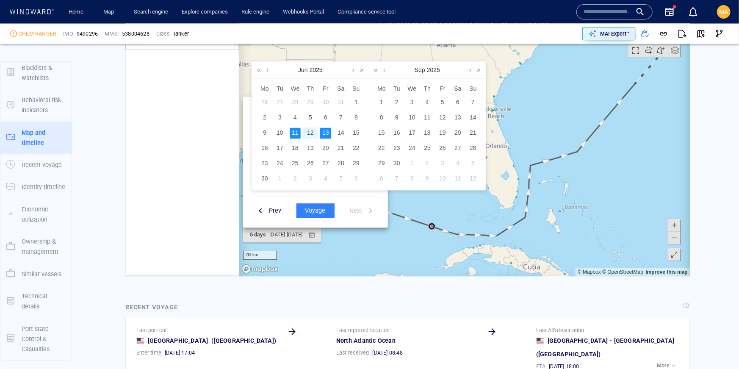
click at [324, 133] on div "13" at bounding box center [325, 132] width 11 height 11
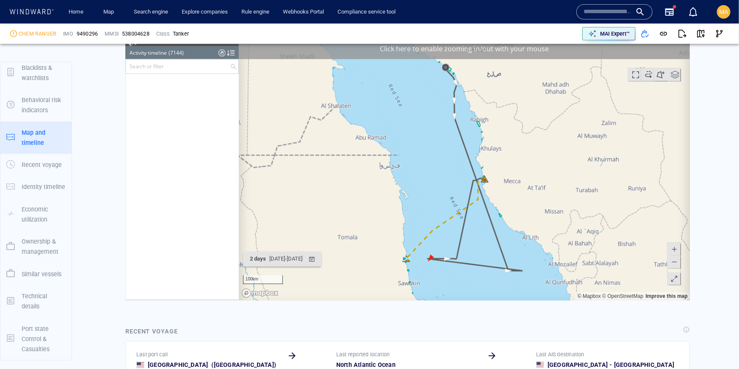
scroll to position [769, 0]
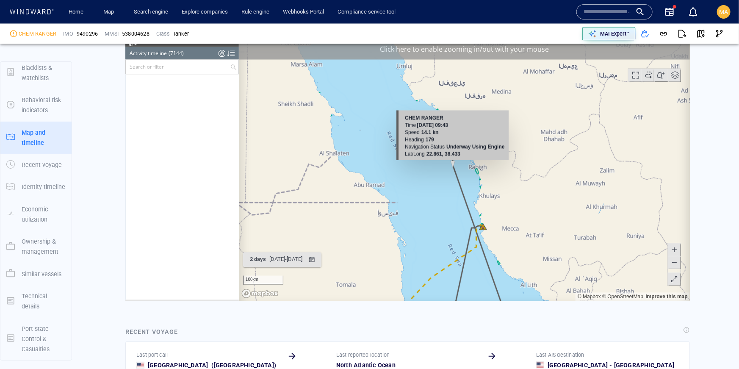
drag, startPoint x: 455, startPoint y: 123, endPoint x: 453, endPoint y: 169, distance: 45.7
click at [453, 169] on canvas "Map" at bounding box center [463, 169] width 451 height 262
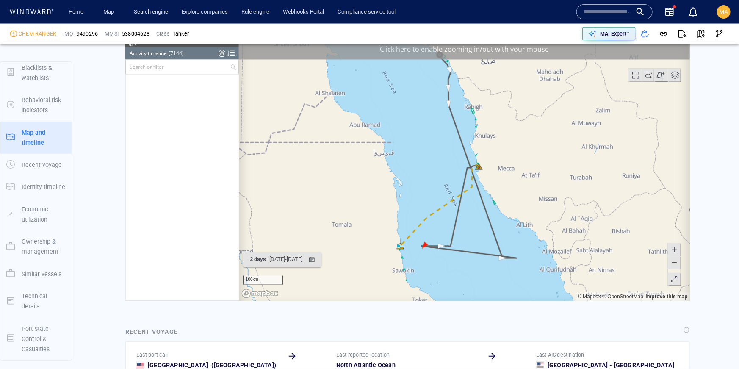
drag, startPoint x: 452, startPoint y: 190, endPoint x: 447, endPoint y: 158, distance: 32.2
click at [449, 147] on canvas "Map" at bounding box center [463, 169] width 451 height 262
click at [450, 224] on canvas "Map" at bounding box center [463, 169] width 451 height 262
click at [142, 64] on input "text" at bounding box center [177, 67] width 104 height 14
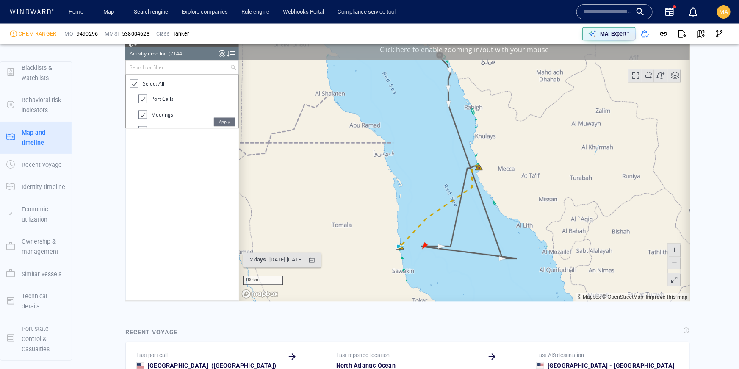
drag, startPoint x: 135, startPoint y: 80, endPoint x: 141, endPoint y: 86, distance: 8.1
click at [136, 80] on div at bounding box center [133, 84] width 8 height 10
click at [144, 113] on div at bounding box center [142, 114] width 8 height 8
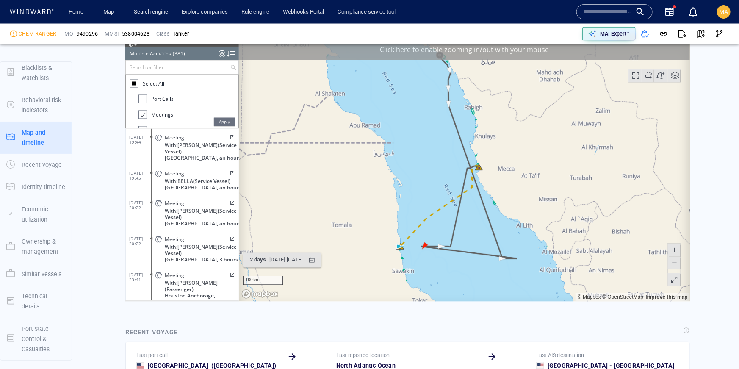
click at [223, 123] on span "Apply" at bounding box center [223, 121] width 21 height 8
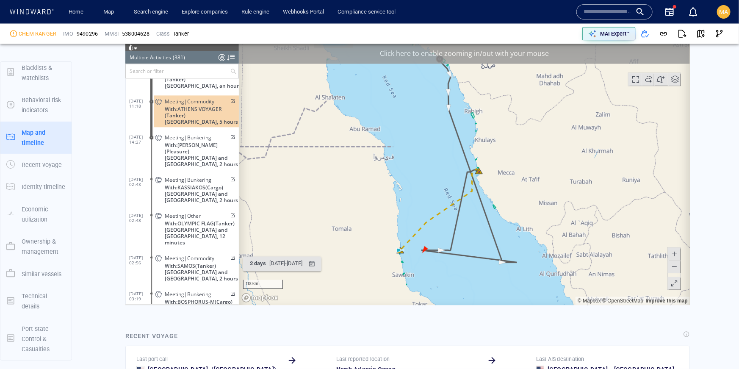
scroll to position [7384, 0]
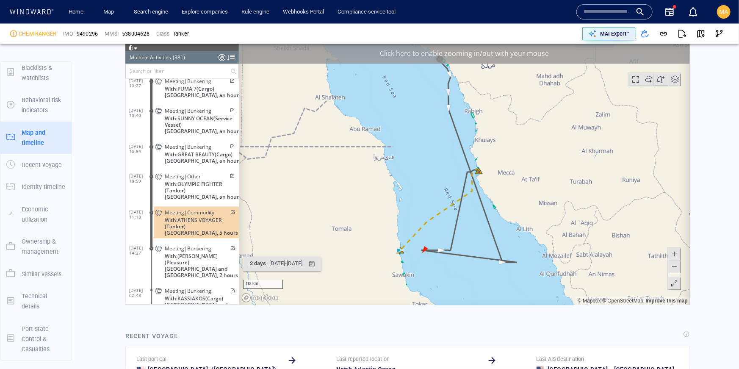
click at [202, 209] on span "Meeting|Commodity" at bounding box center [189, 212] width 50 height 6
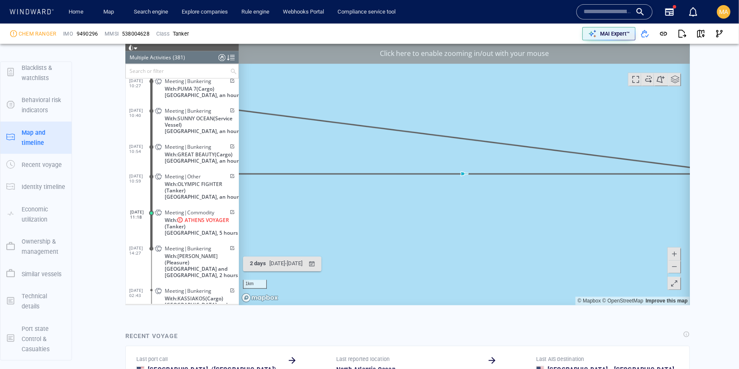
click at [675, 266] on span at bounding box center [673, 266] width 8 height 13
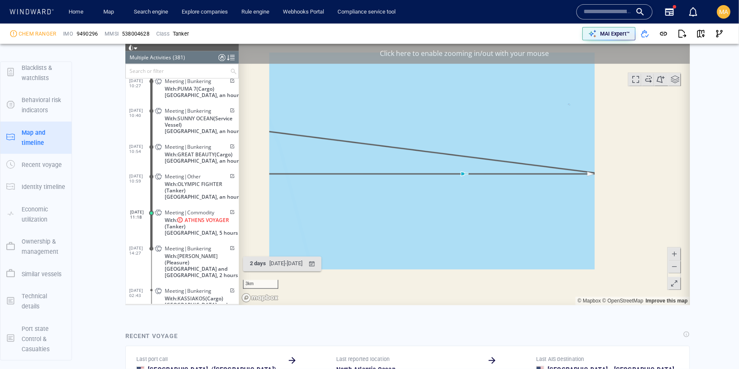
click at [675, 266] on span at bounding box center [673, 266] width 8 height 13
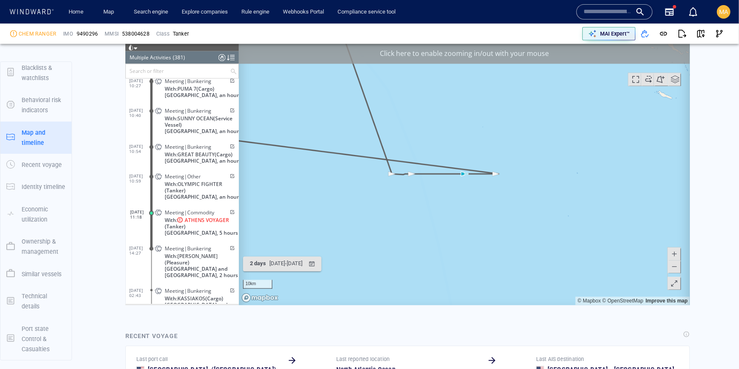
click at [675, 266] on span at bounding box center [673, 266] width 8 height 13
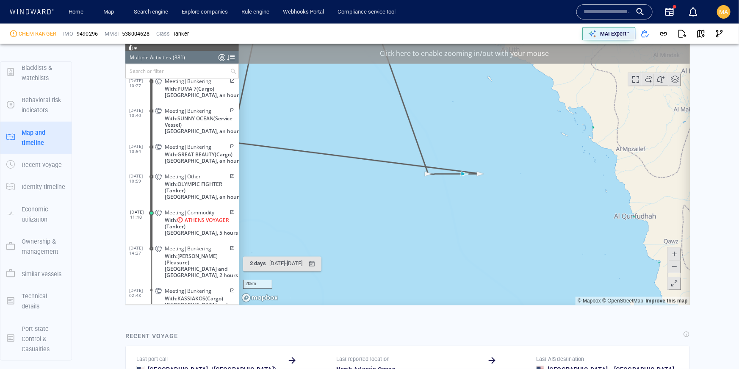
click at [92, 32] on span "9490296" at bounding box center [87, 34] width 21 height 8
copy span "9490296"
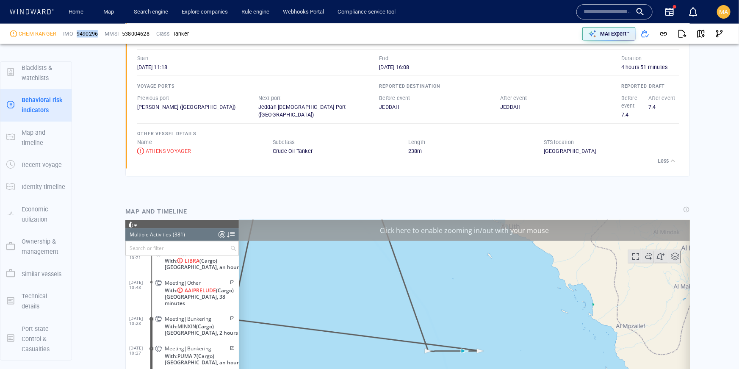
scroll to position [566, 0]
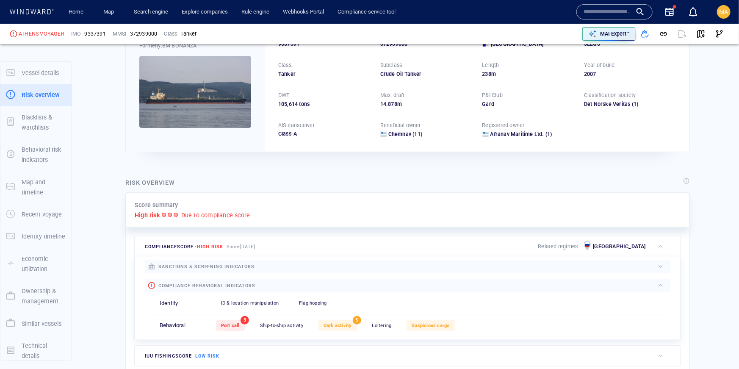
scroll to position [22, 0]
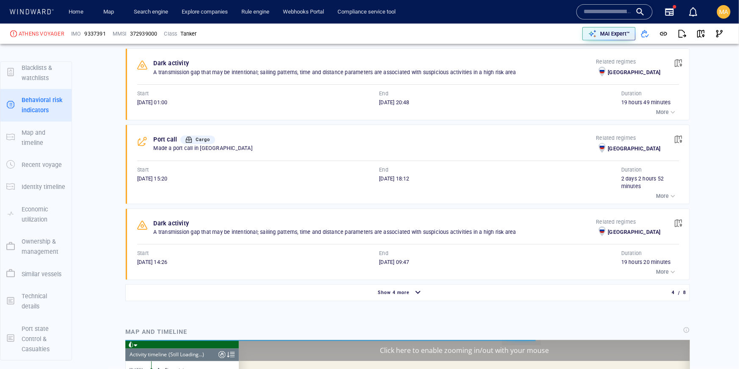
scroll to position [6737, 0]
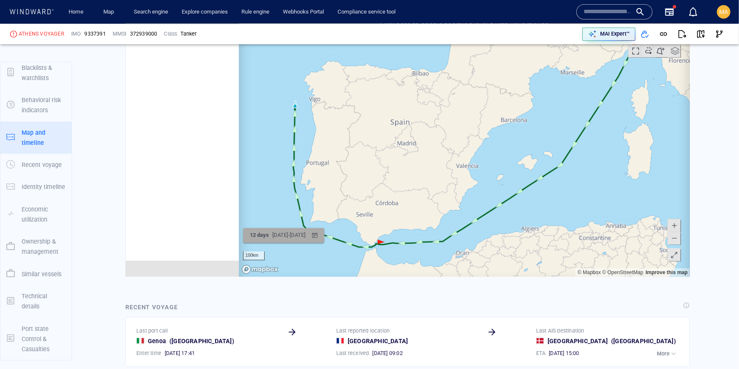
scroll to position [975, 0]
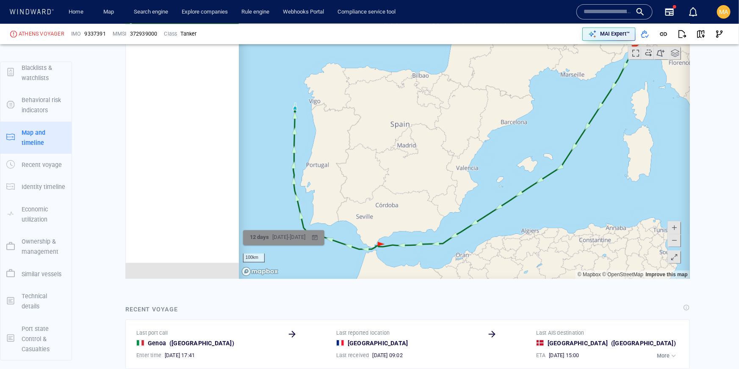
click at [300, 234] on div "31/07/2025 - 13/08/2025" at bounding box center [288, 237] width 36 height 13
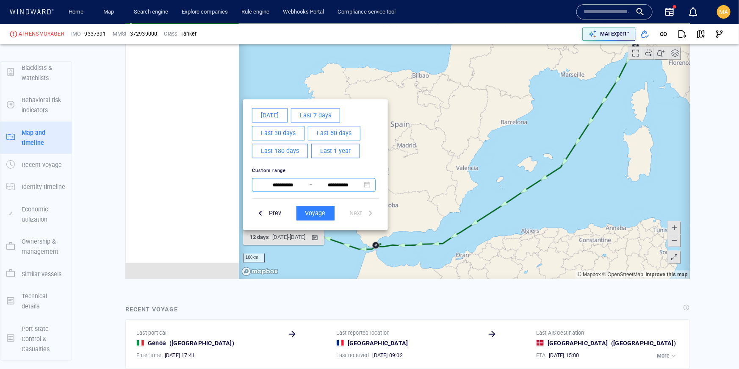
click at [287, 186] on input "**********" at bounding box center [283, 185] width 52 height 10
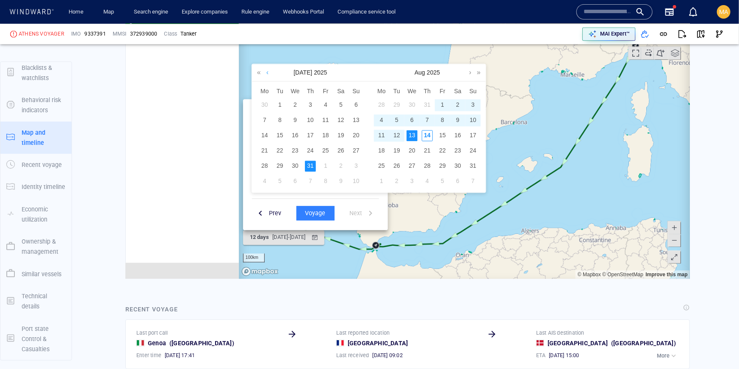
click at [267, 71] on link at bounding box center [267, 72] width 6 height 17
click at [267, 72] on link at bounding box center [267, 72] width 6 height 17
click at [280, 151] on div "20" at bounding box center [279, 150] width 11 height 11
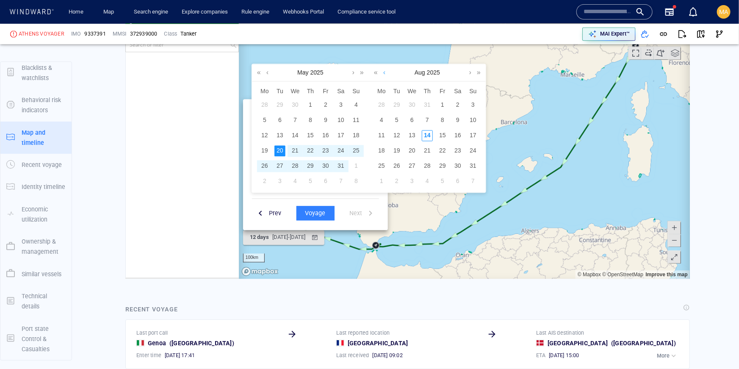
click at [382, 75] on link at bounding box center [384, 72] width 6 height 17
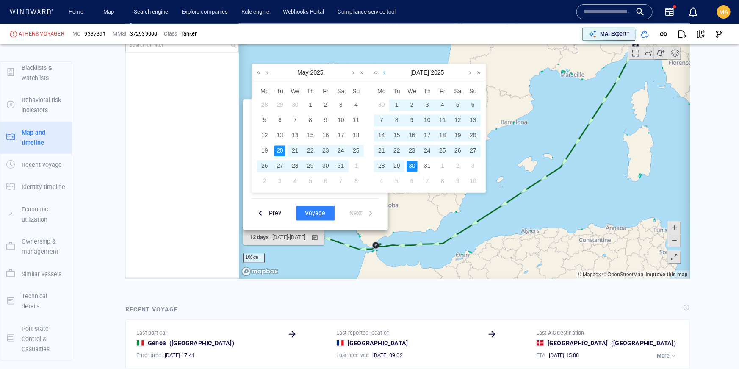
click at [384, 75] on link at bounding box center [384, 72] width 6 height 17
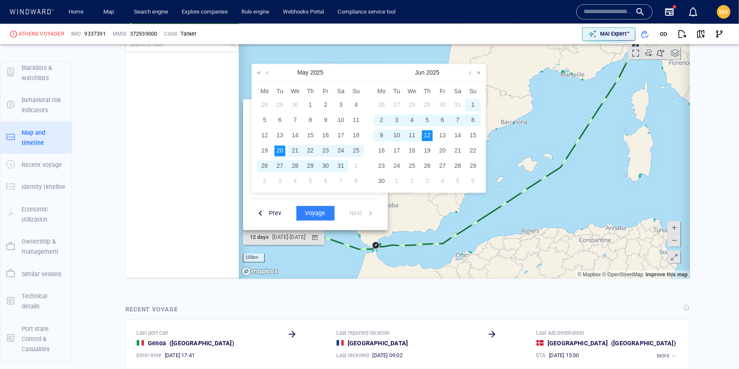
drag, startPoint x: 425, startPoint y: 135, endPoint x: 403, endPoint y: 146, distance: 25.2
click at [425, 135] on div "12" at bounding box center [426, 135] width 11 height 11
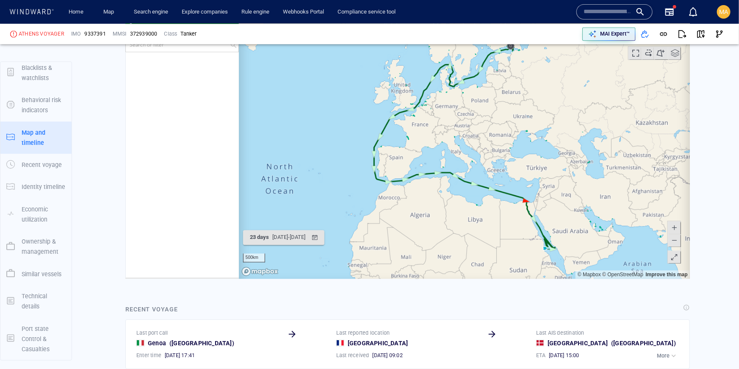
click at [153, 124] on div "11/02/13 18:34 Draft Change 10.8 11 11/02/13 18:34 Destination, ETA change 01/0…" at bounding box center [181, 164] width 113 height 225
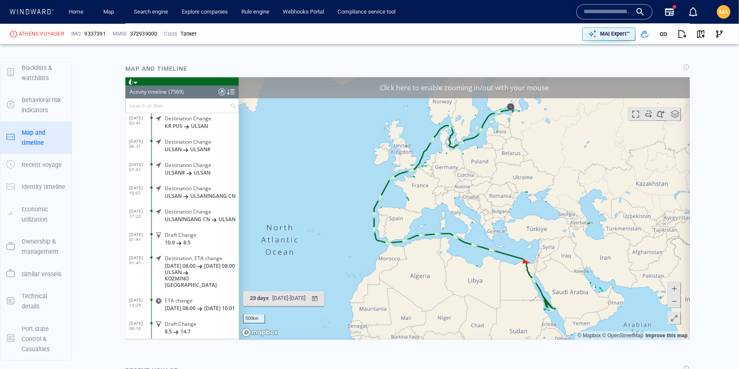
scroll to position [912, 0]
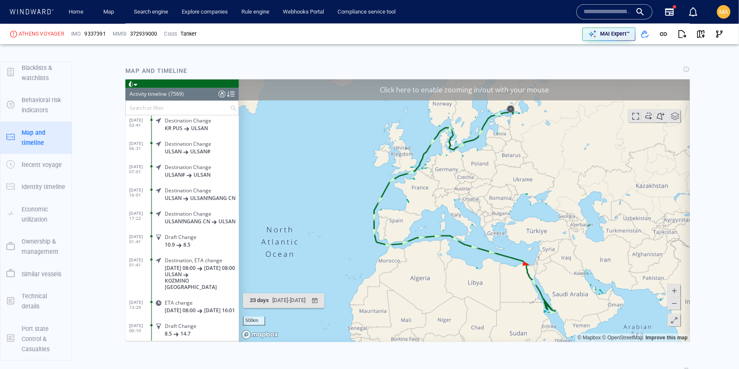
click at [159, 95] on div "Activity timeline" at bounding box center [147, 94] width 37 height 13
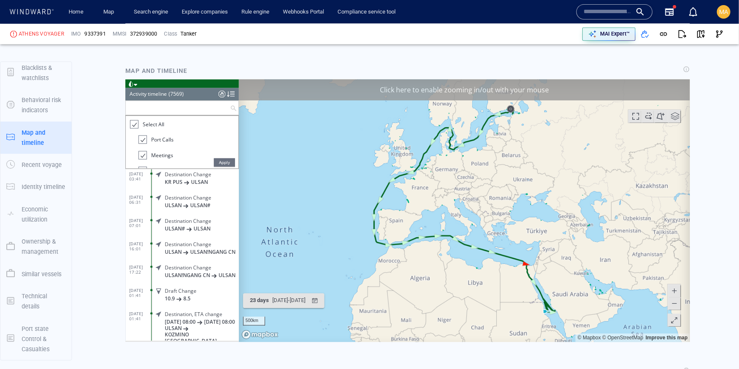
click at [210, 105] on input "text" at bounding box center [177, 108] width 104 height 14
click at [233, 96] on div at bounding box center [231, 94] width 8 height 13
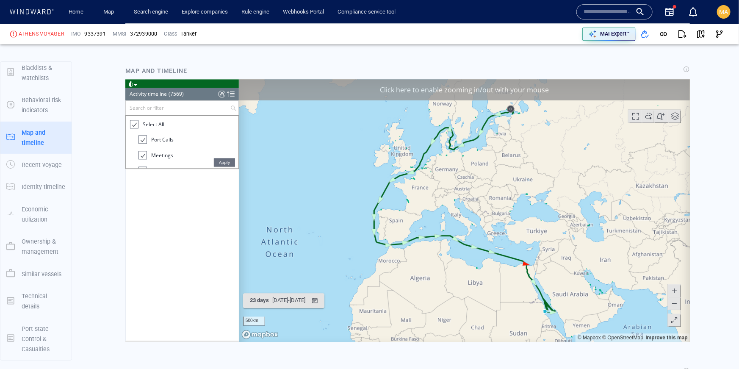
scroll to position [0, 0]
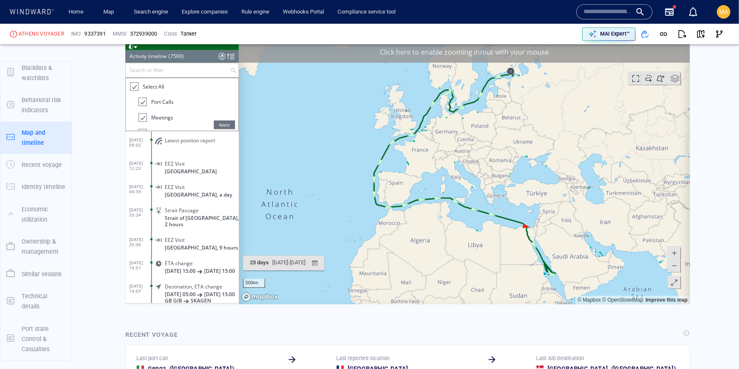
scroll to position [947, 0]
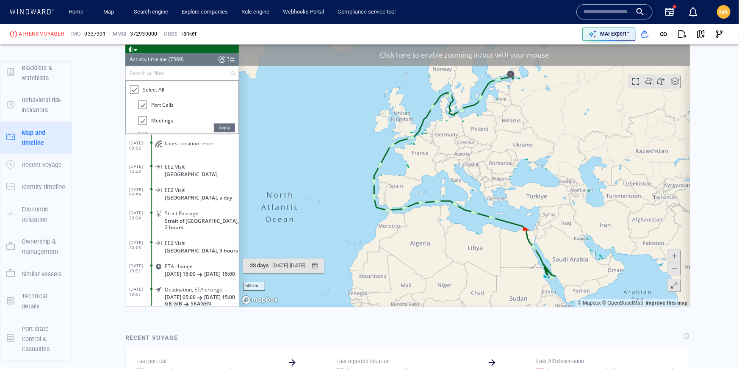
click at [221, 127] on span "Apply" at bounding box center [223, 127] width 21 height 8
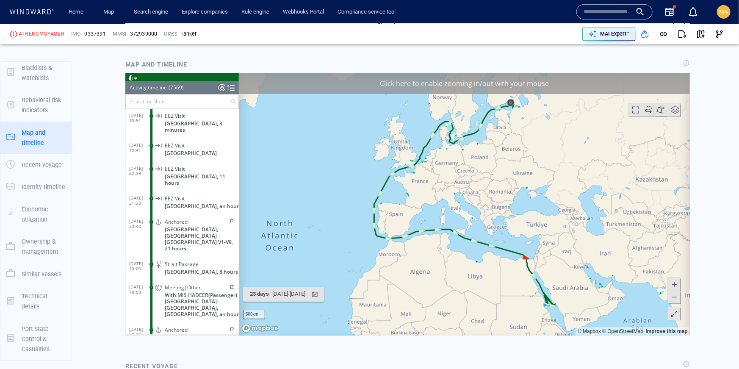
scroll to position [4139, 0]
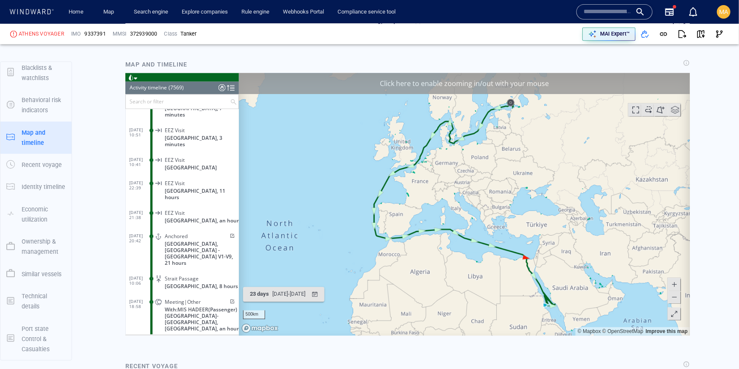
click at [25, 247] on p "Ownership & management" at bounding box center [44, 246] width 44 height 21
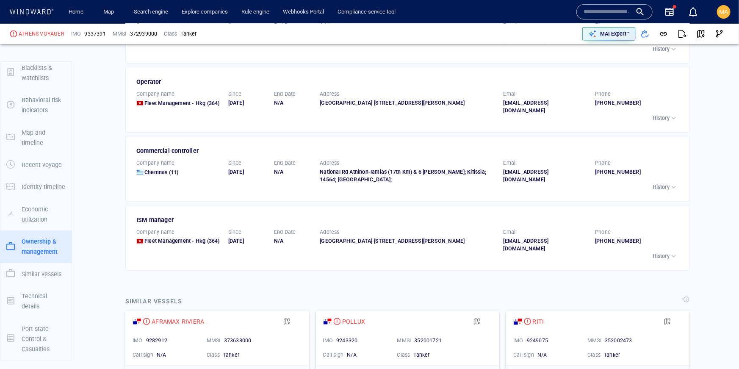
scroll to position [1899, 0]
